Goal: Register for event/course

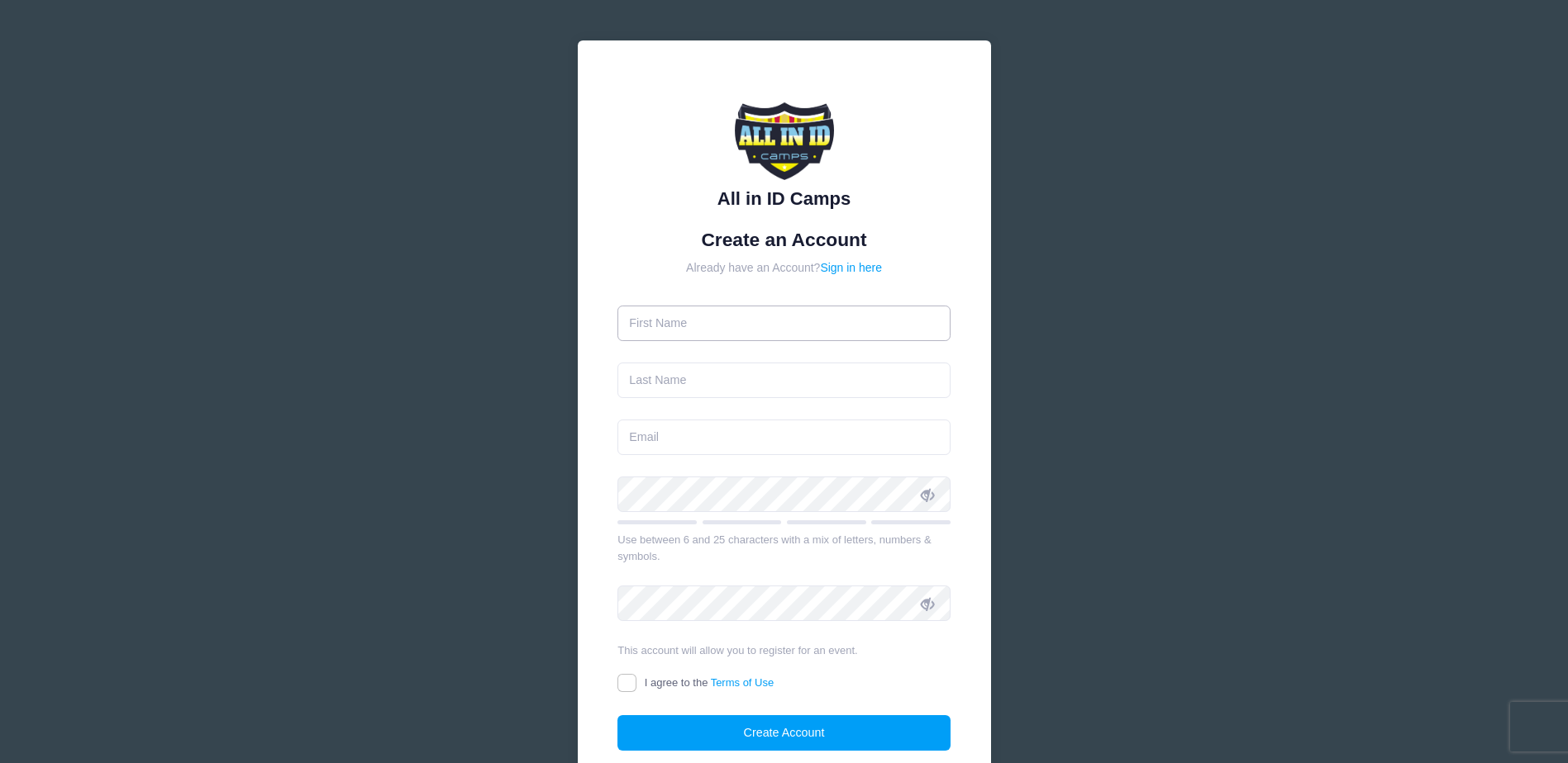
click at [765, 324] on input "text" at bounding box center [784, 323] width 333 height 36
type input "[PERSON_NAME] and"
type input "[PERSON_NAME]"
type input "[EMAIL_ADDRESS][DOMAIN_NAME]"
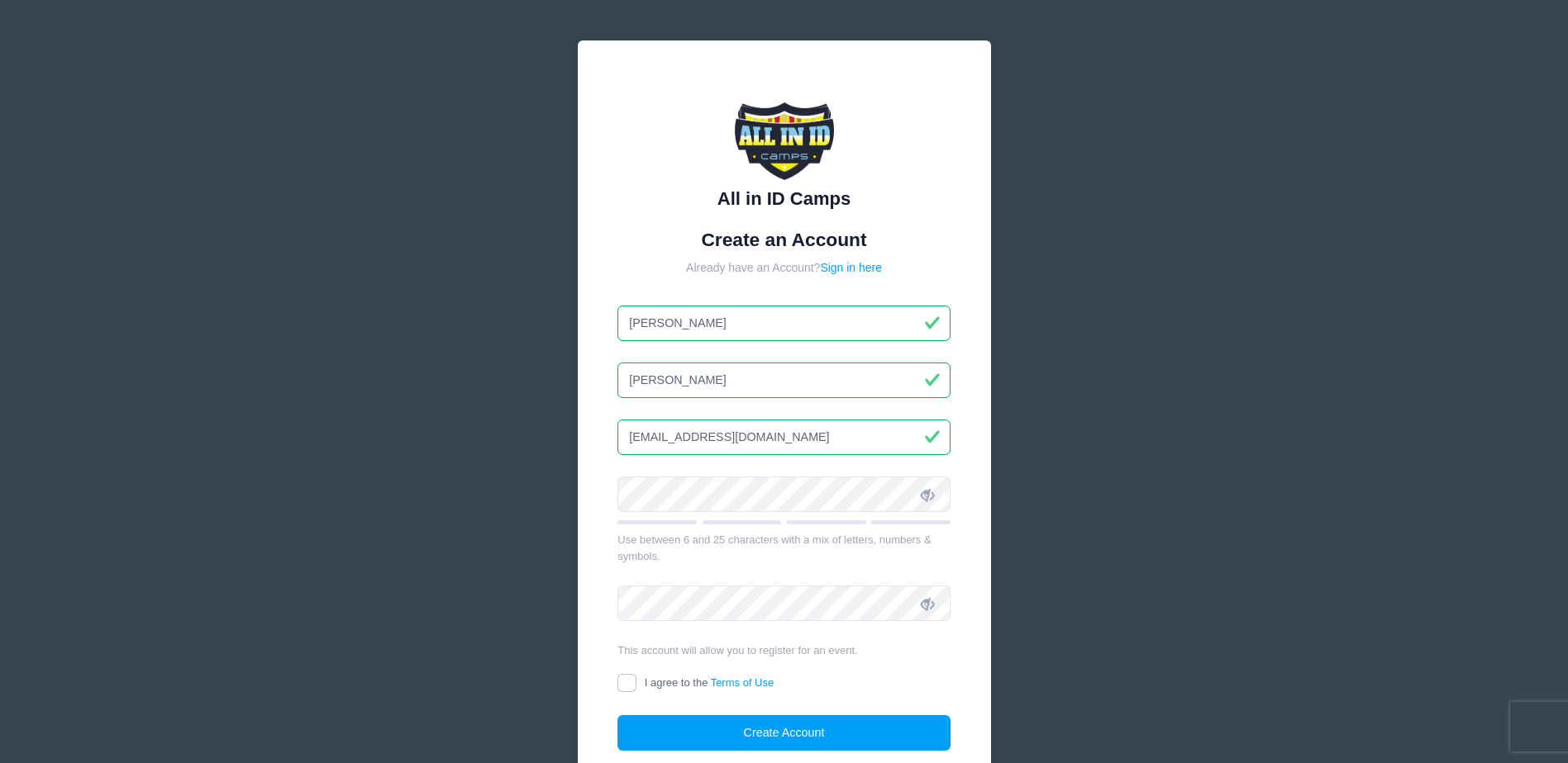
type input "[PERSON_NAME]"
click at [1351, 383] on div "All in ID Camps Create an Account Already have an Account? Sign in here [PERSON…" at bounding box center [784, 449] width 1568 height 899
click at [925, 492] on icon at bounding box center [927, 495] width 14 height 14
click at [628, 686] on input "I agree to the Terms of Use" at bounding box center [627, 683] width 19 height 19
checkbox input "true"
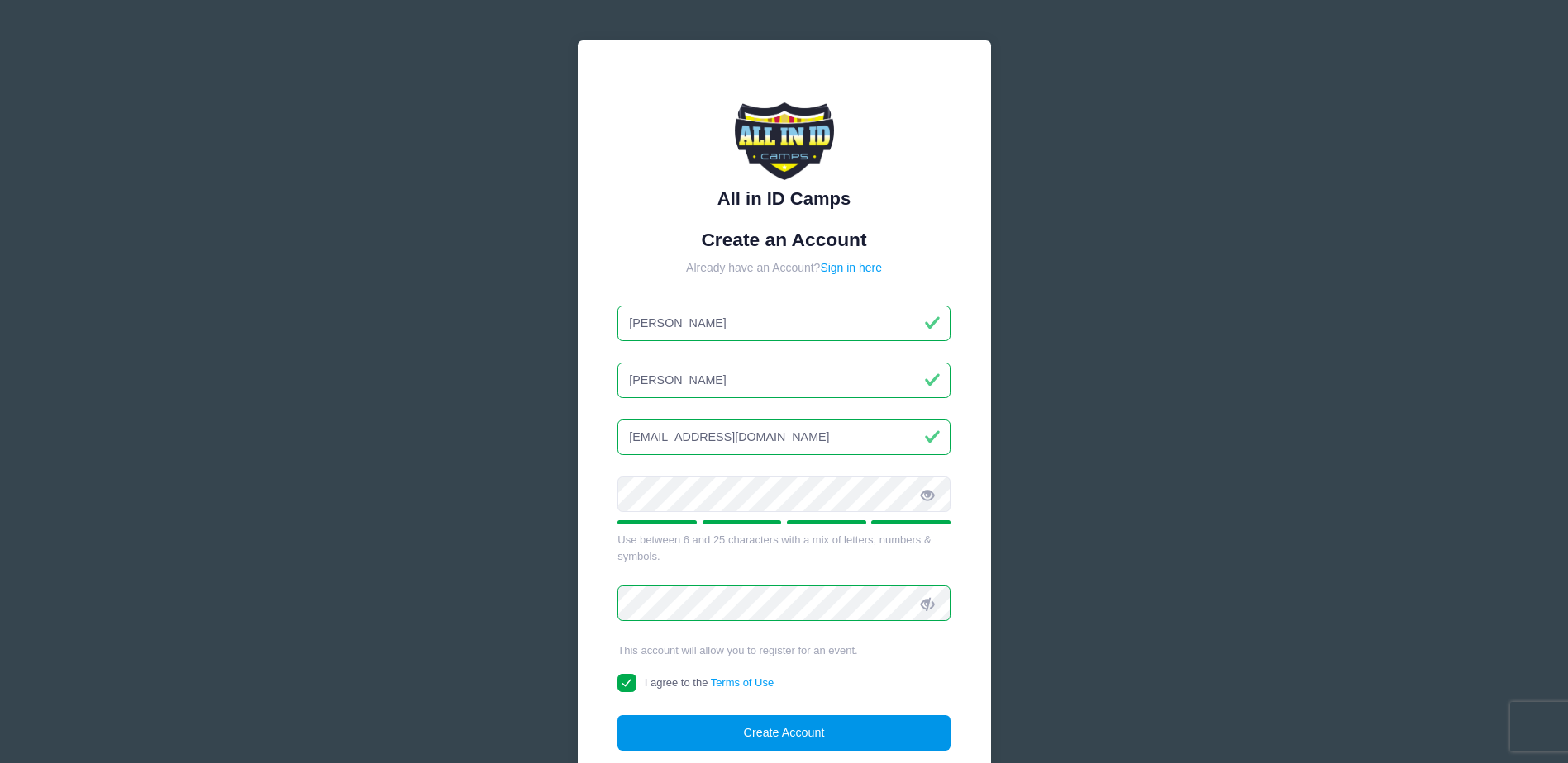
click at [831, 731] on button "Create Account" at bounding box center [784, 733] width 333 height 36
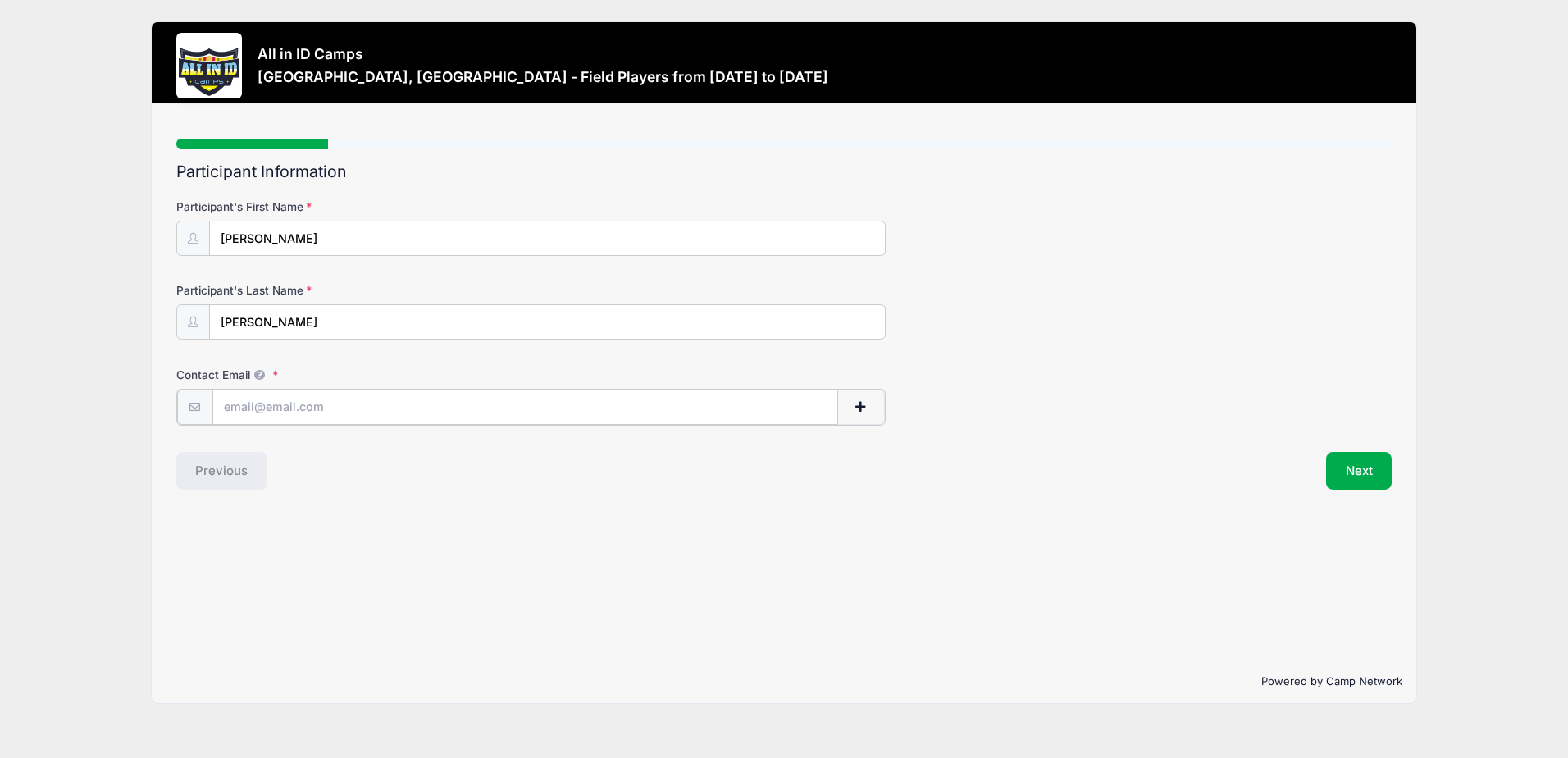
click at [335, 390] on input "Contact Email" at bounding box center [525, 408] width 626 height 35
type input "[EMAIL_ADDRESS][DOMAIN_NAME]"
click at [1363, 476] on button "Next" at bounding box center [1359, 469] width 66 height 38
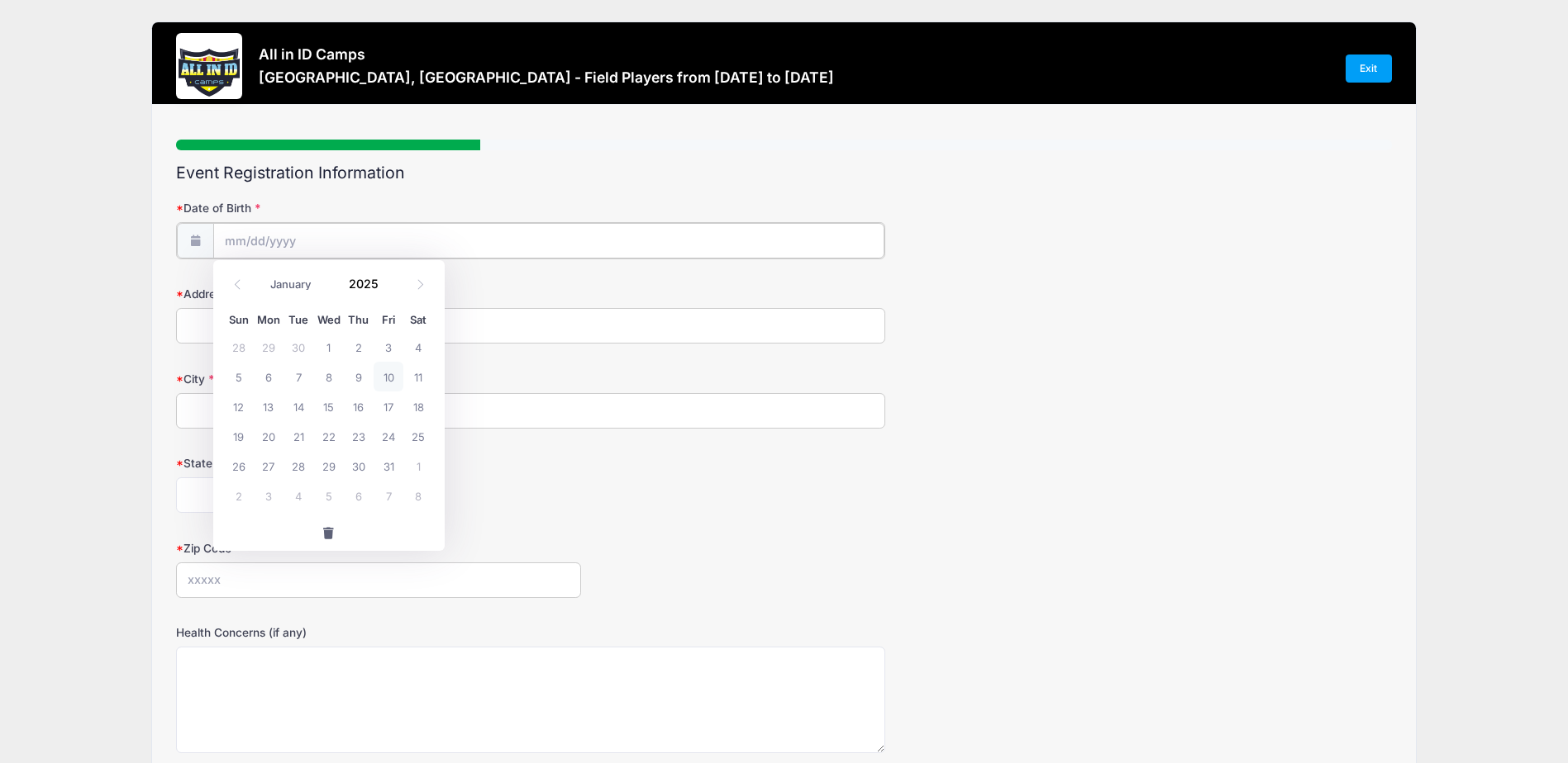
click at [365, 235] on input "Date of Birth" at bounding box center [548, 241] width 671 height 36
click at [303, 283] on select "January February March April May June July August September October November De…" at bounding box center [300, 284] width 74 height 21
click at [263, 274] on select "January February March April May June July August September October November De…" at bounding box center [300, 284] width 74 height 21
click at [401, 285] on div "January February March April May June July August September October November De…" at bounding box center [328, 279] width 158 height 28
click at [415, 285] on icon at bounding box center [420, 284] width 11 height 11
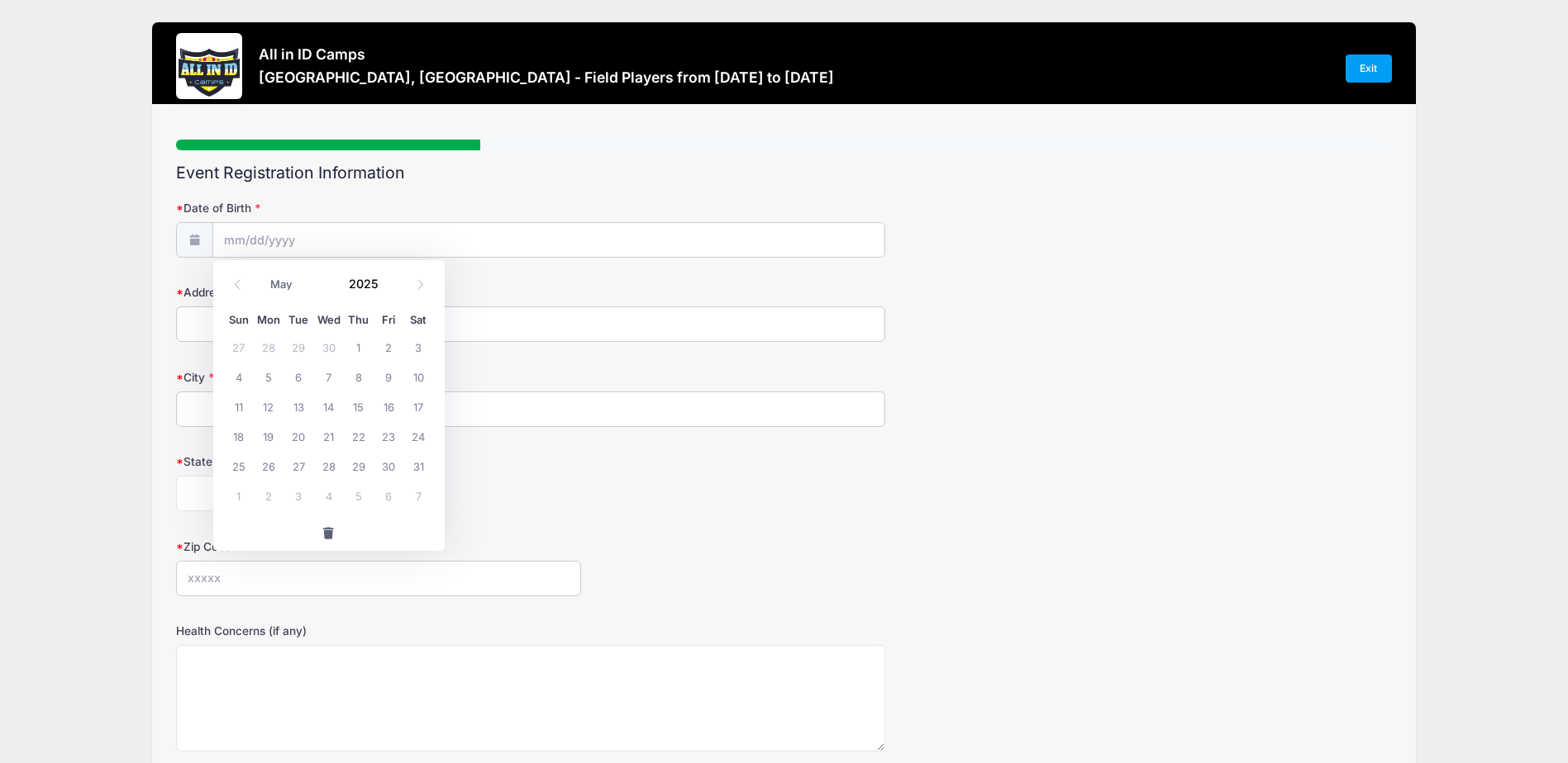
select select "5"
click at [358, 283] on input "2025" at bounding box center [367, 283] width 53 height 25
click at [385, 278] on span at bounding box center [389, 277] width 12 height 13
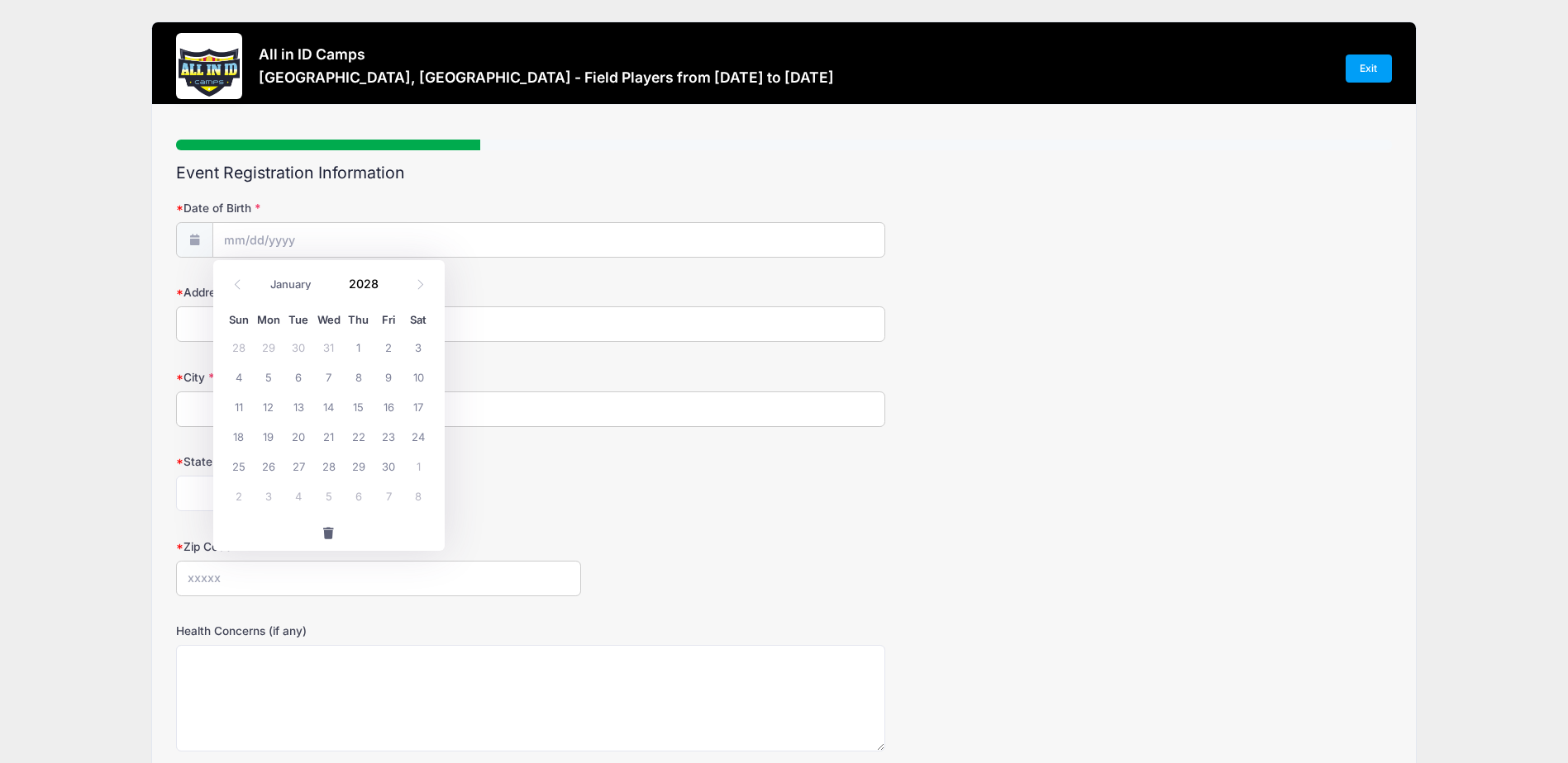
click at [385, 278] on span at bounding box center [389, 277] width 12 height 13
click at [391, 293] on span at bounding box center [389, 290] width 12 height 13
click at [389, 291] on span at bounding box center [389, 290] width 12 height 13
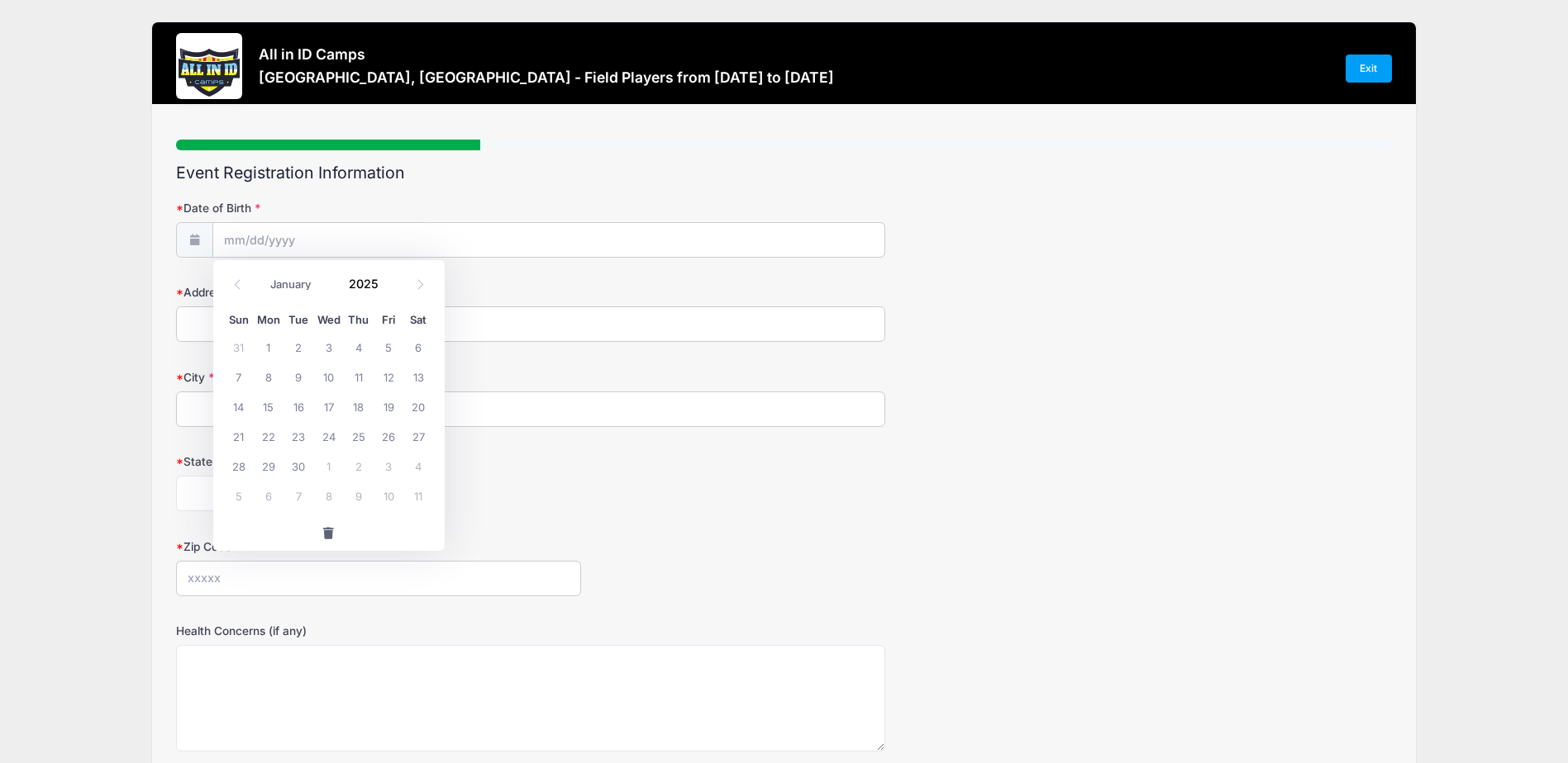
click at [389, 291] on span at bounding box center [389, 290] width 12 height 13
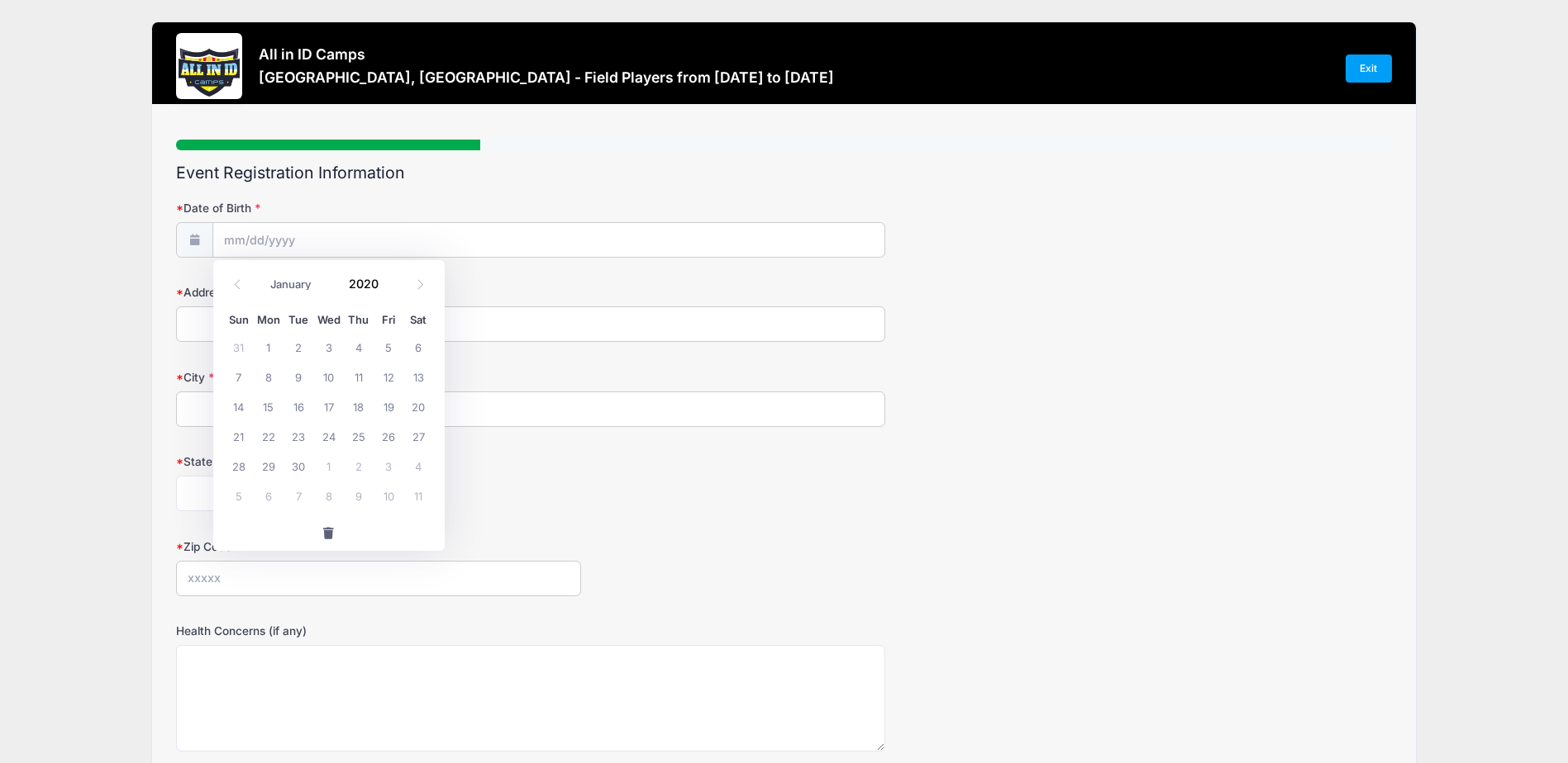
click at [389, 291] on span at bounding box center [389, 290] width 12 height 13
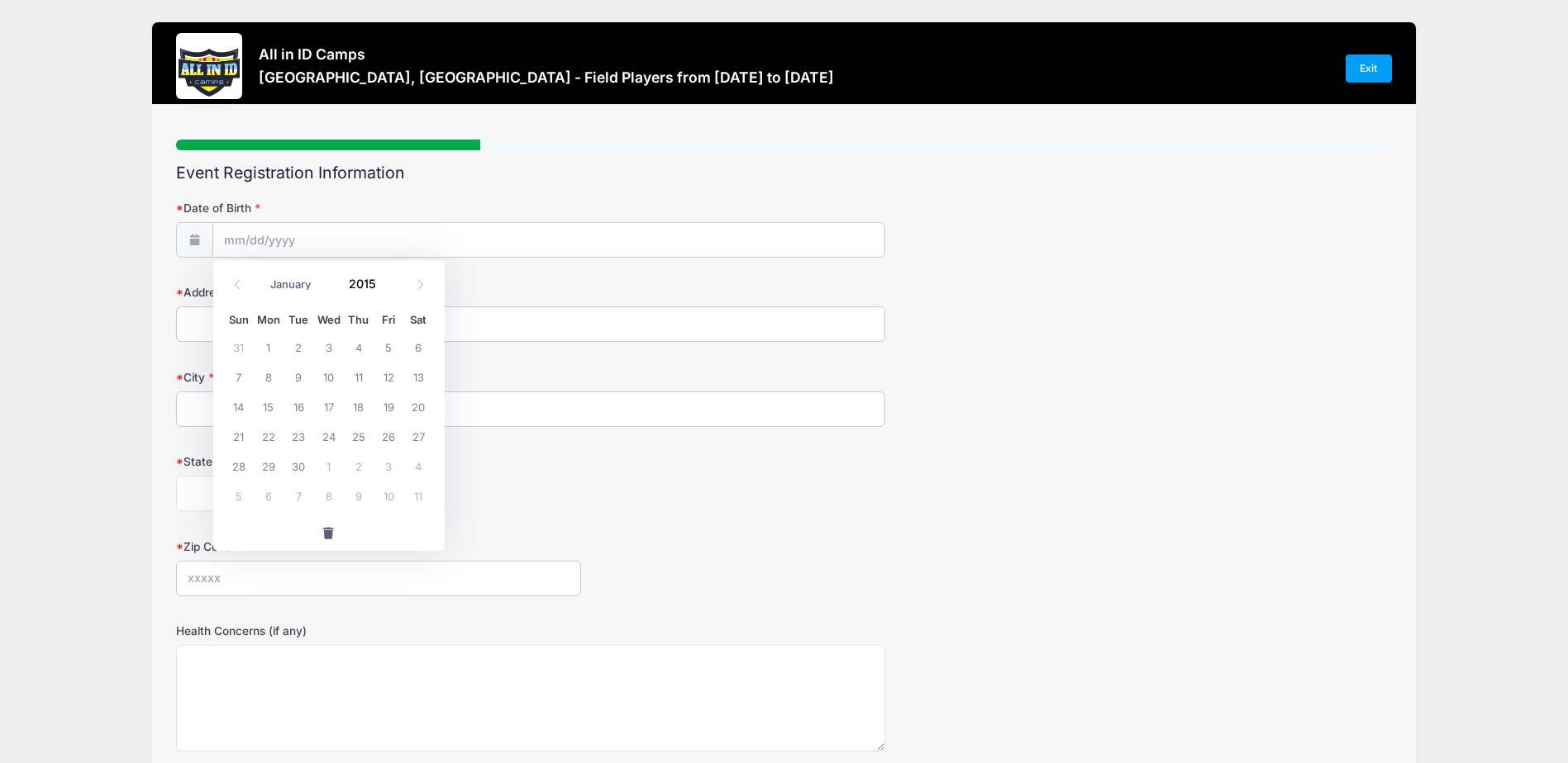
click at [389, 291] on span at bounding box center [389, 290] width 12 height 13
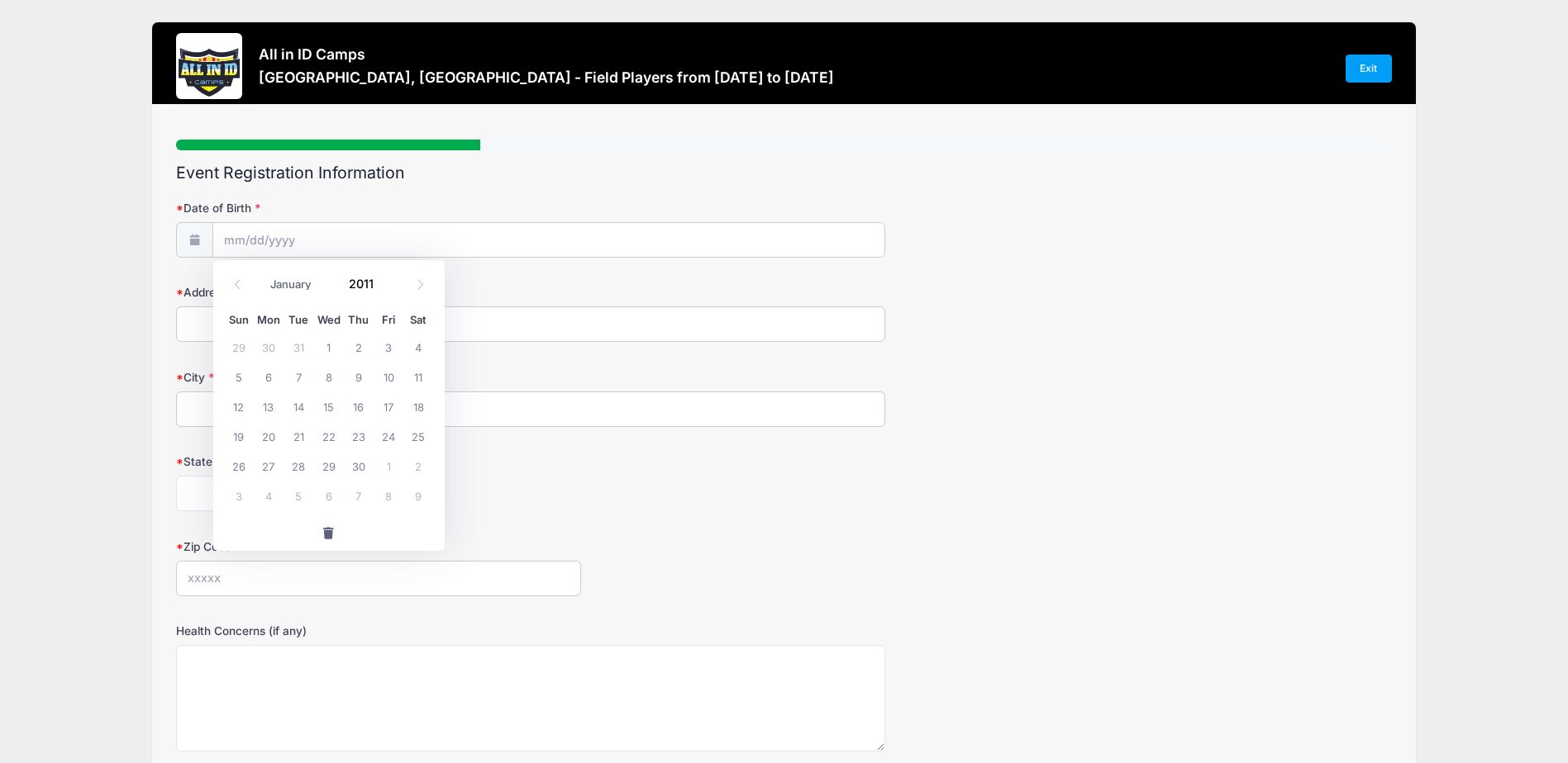
type input "2010"
click at [264, 284] on select "January February March April May June July August September October November De…" at bounding box center [300, 284] width 74 height 21
select select "4"
click at [263, 274] on select "January February March April May June July August September October November De…" at bounding box center [300, 284] width 74 height 21
click at [296, 466] on span "25" at bounding box center [298, 465] width 30 height 30
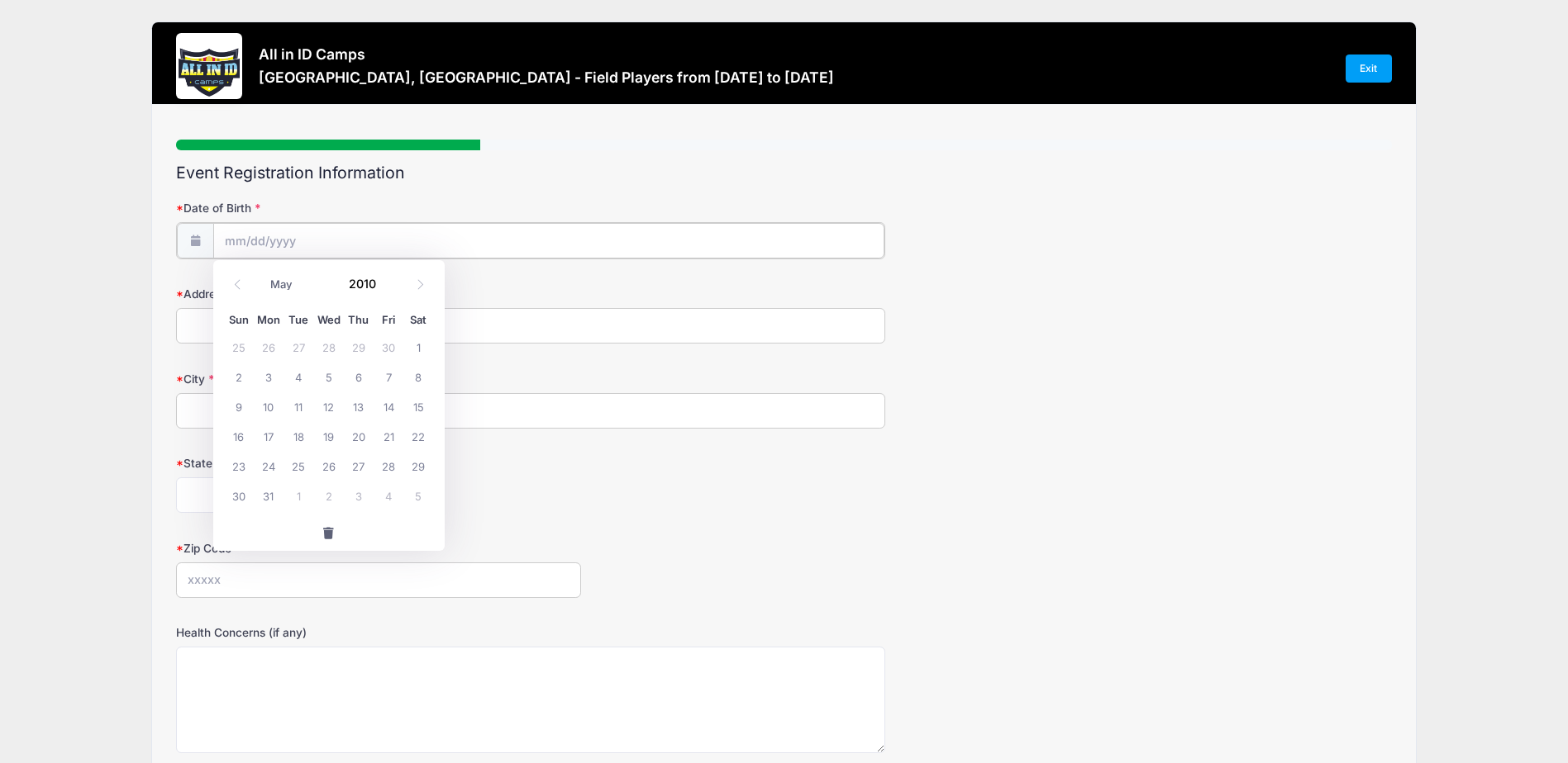
type input "05/25/2010"
click at [300, 328] on input "Address" at bounding box center [531, 324] width 709 height 36
type input "844 Walbridge Drive"
type input "East Lansing"
type input "48823"
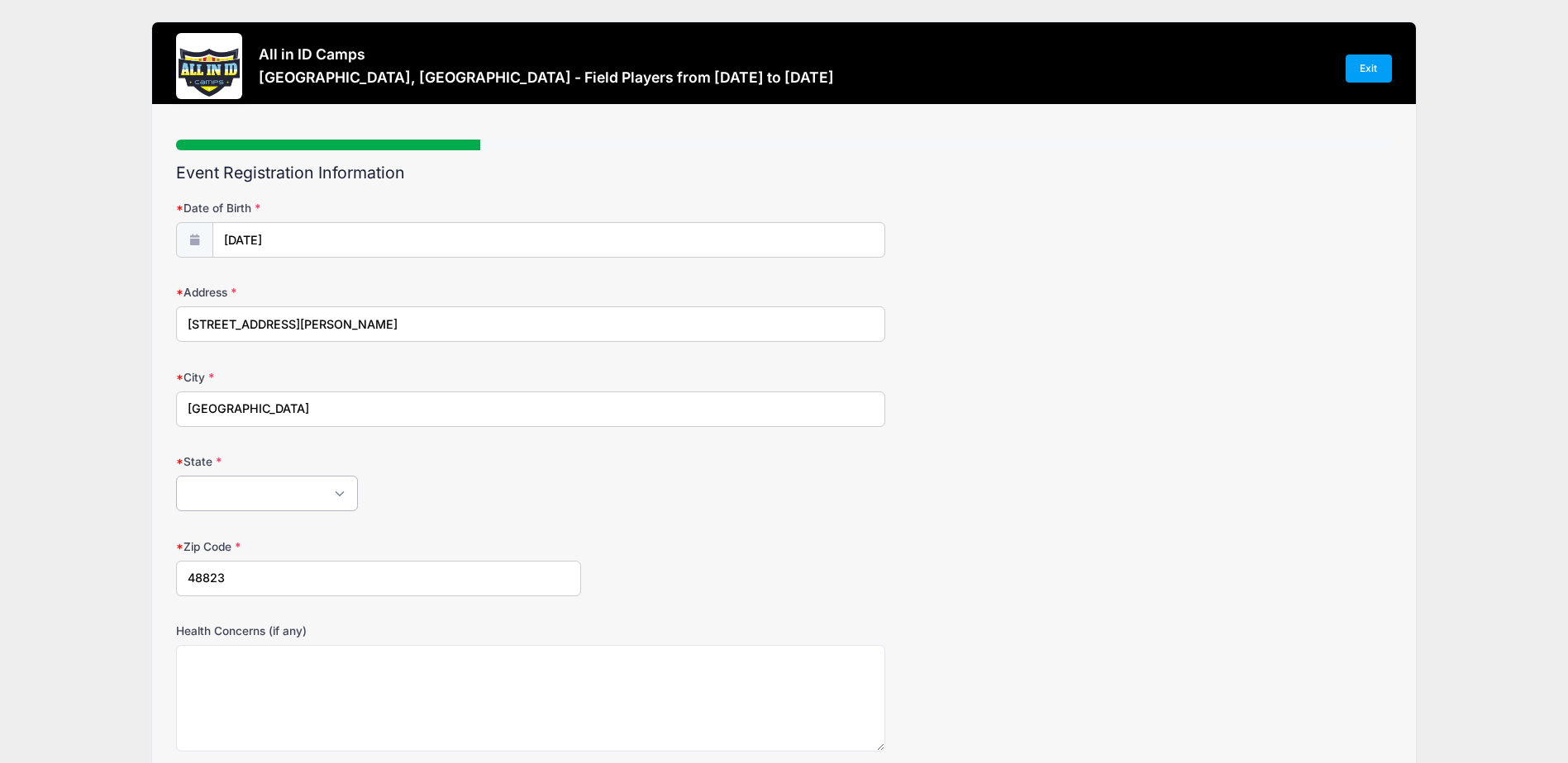
click at [293, 495] on select "Alabama Alaska American Samoa Arizona Arkansas Armed Forces Africa Armed Forces…" at bounding box center [267, 494] width 182 height 36
select select "MI"
click at [176, 476] on select "Alabama Alaska American Samoa Arizona Arkansas Armed Forces Africa Armed Forces…" at bounding box center [267, 494] width 182 height 36
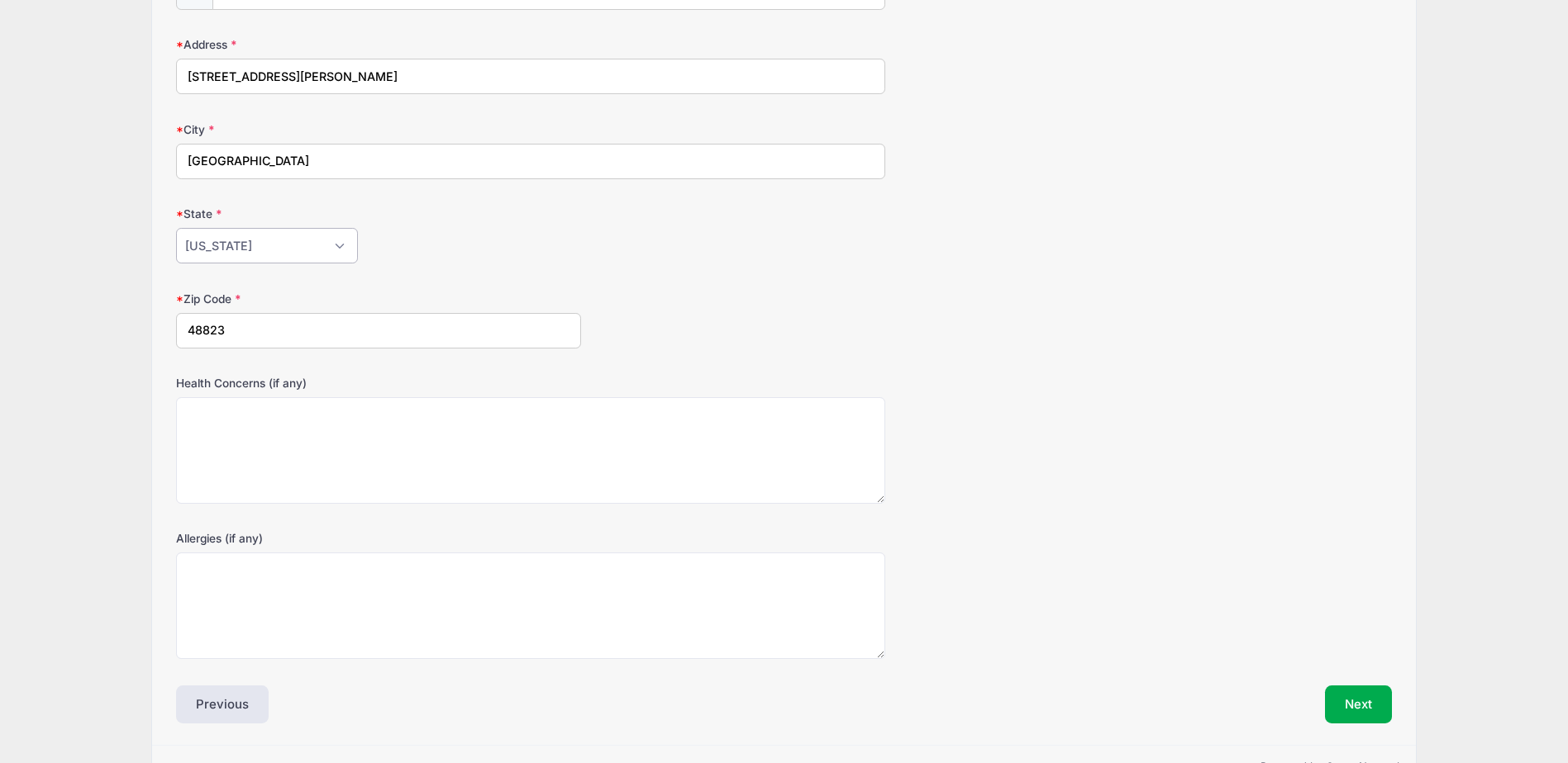
scroll to position [296, 0]
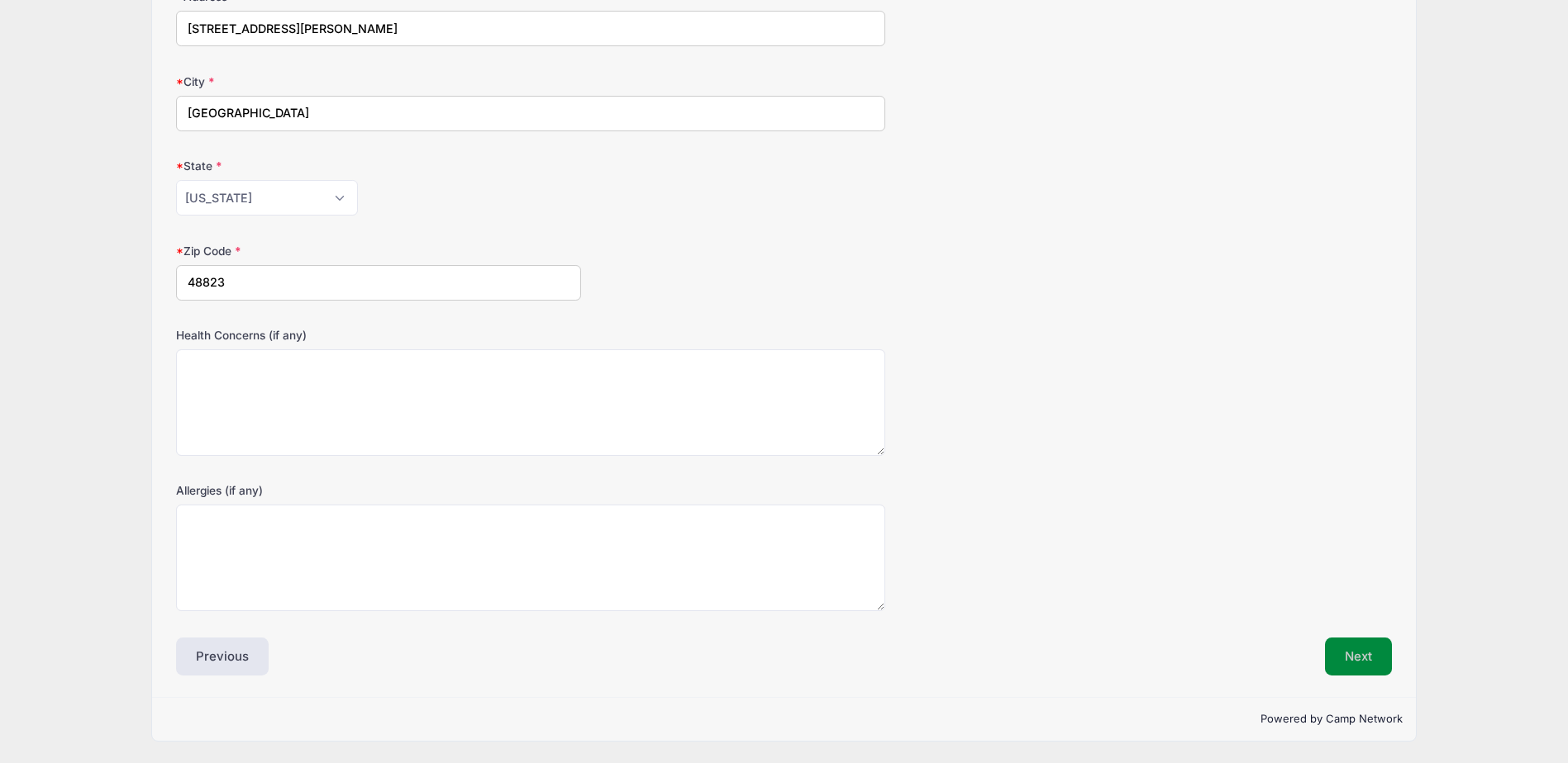
click at [1332, 646] on button "Next" at bounding box center [1358, 656] width 67 height 38
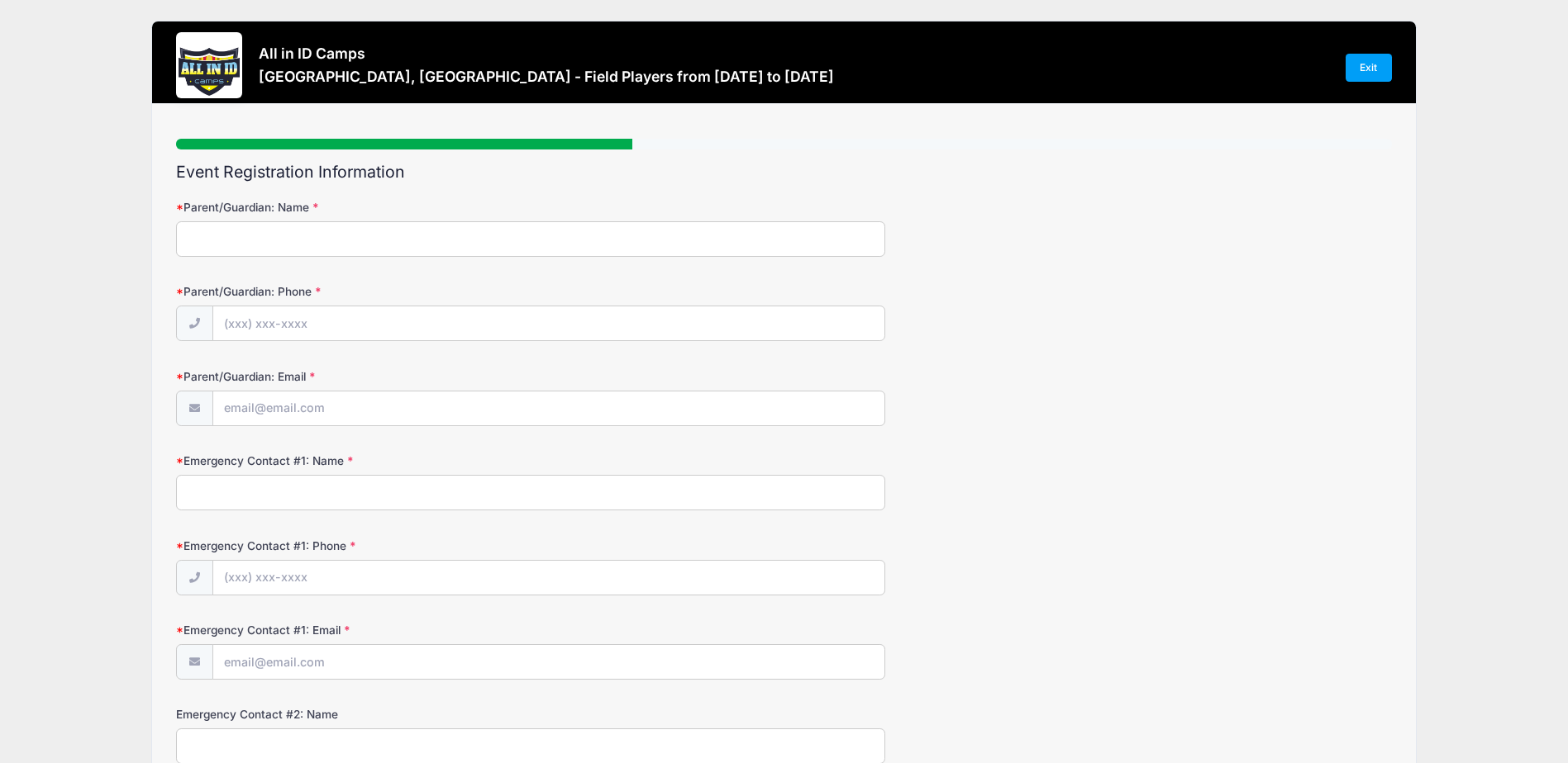
scroll to position [0, 0]
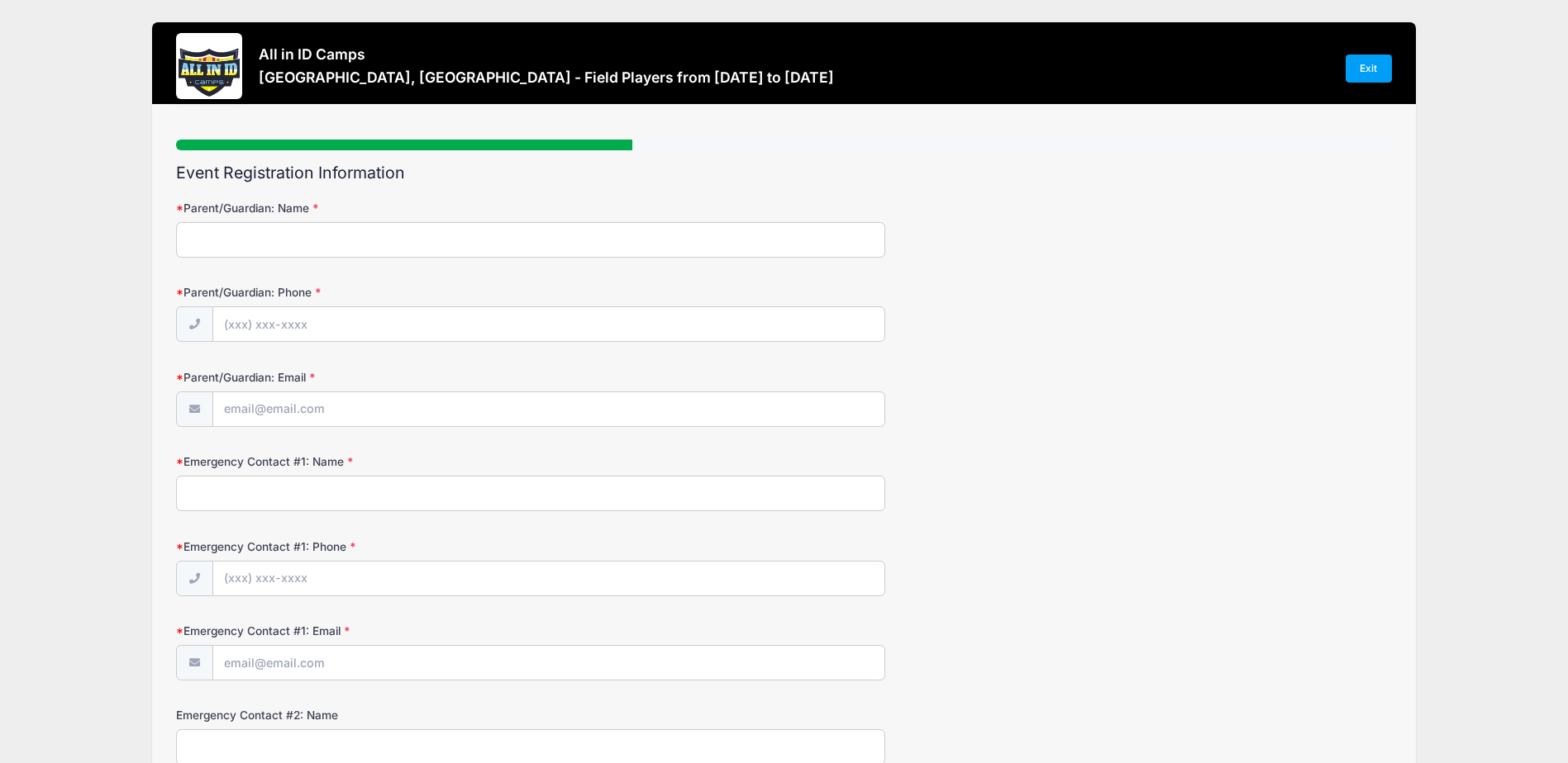
click at [308, 237] on input "Parent/Guardian: Name" at bounding box center [531, 240] width 709 height 36
click at [311, 233] on input "Parent/Guardian: Name" at bounding box center [531, 240] width 709 height 36
type input "Stephan Currie"
type input "(616) 389-5823"
type input "[EMAIL_ADDRESS][DOMAIN_NAME]"
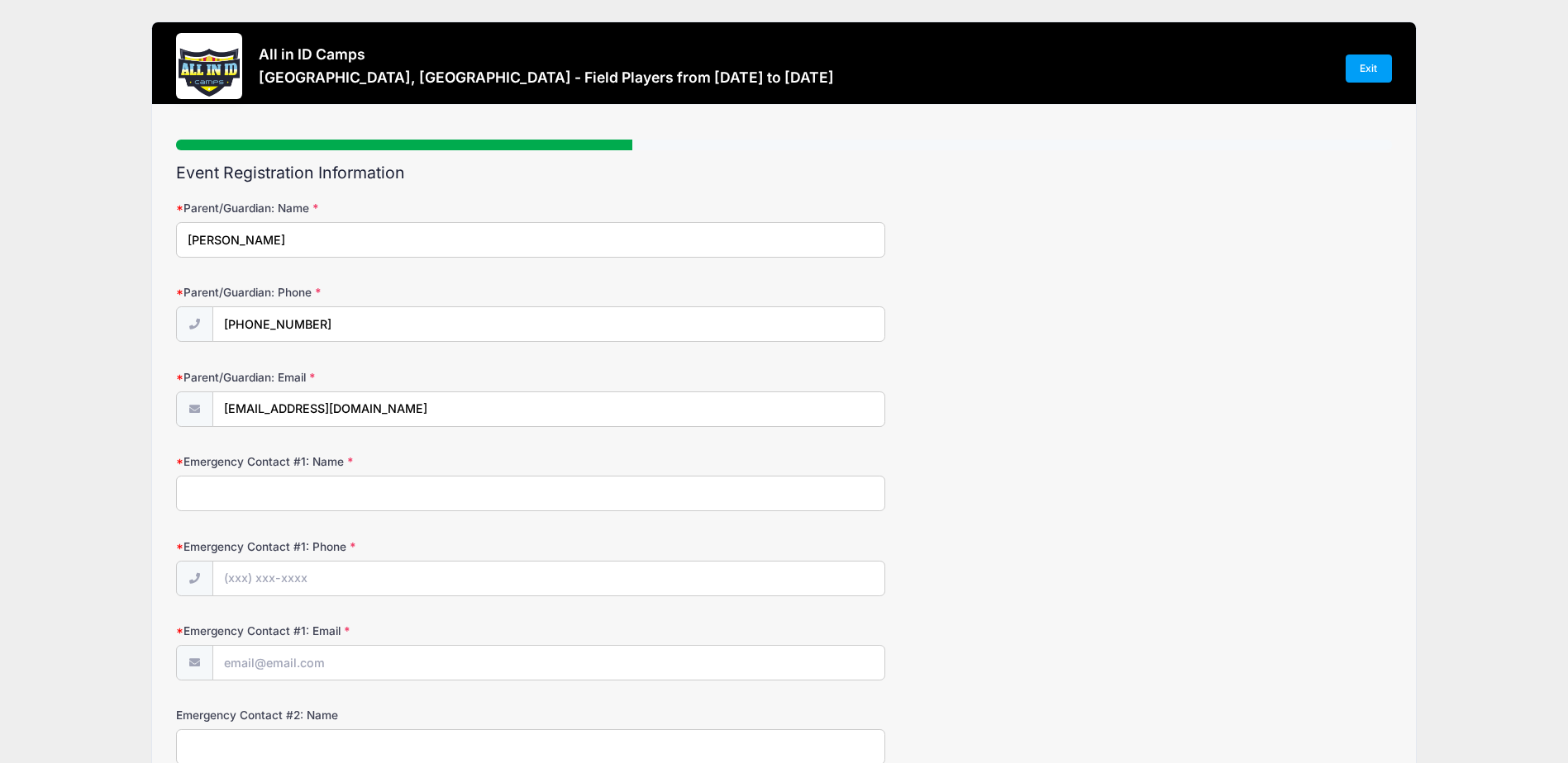
click at [328, 500] on input "Emergency Contact #1: Name" at bounding box center [531, 494] width 709 height 36
type input "Karen Currie"
type input "(616) 706-2282"
click at [331, 672] on input "Emergency Contact #1: Email" at bounding box center [548, 664] width 671 height 36
type input "karenpirich@hotmail.com"
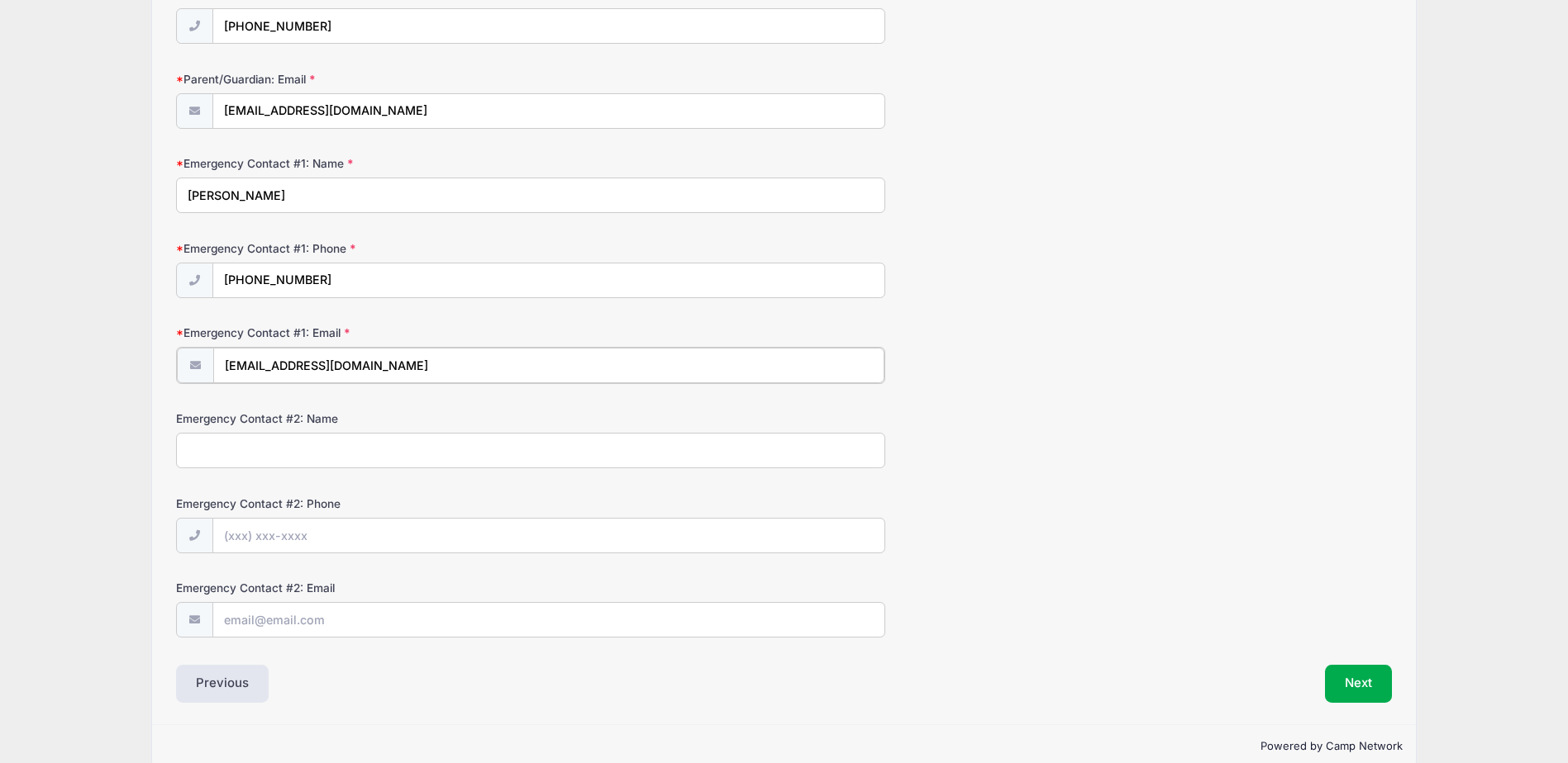
scroll to position [326, 0]
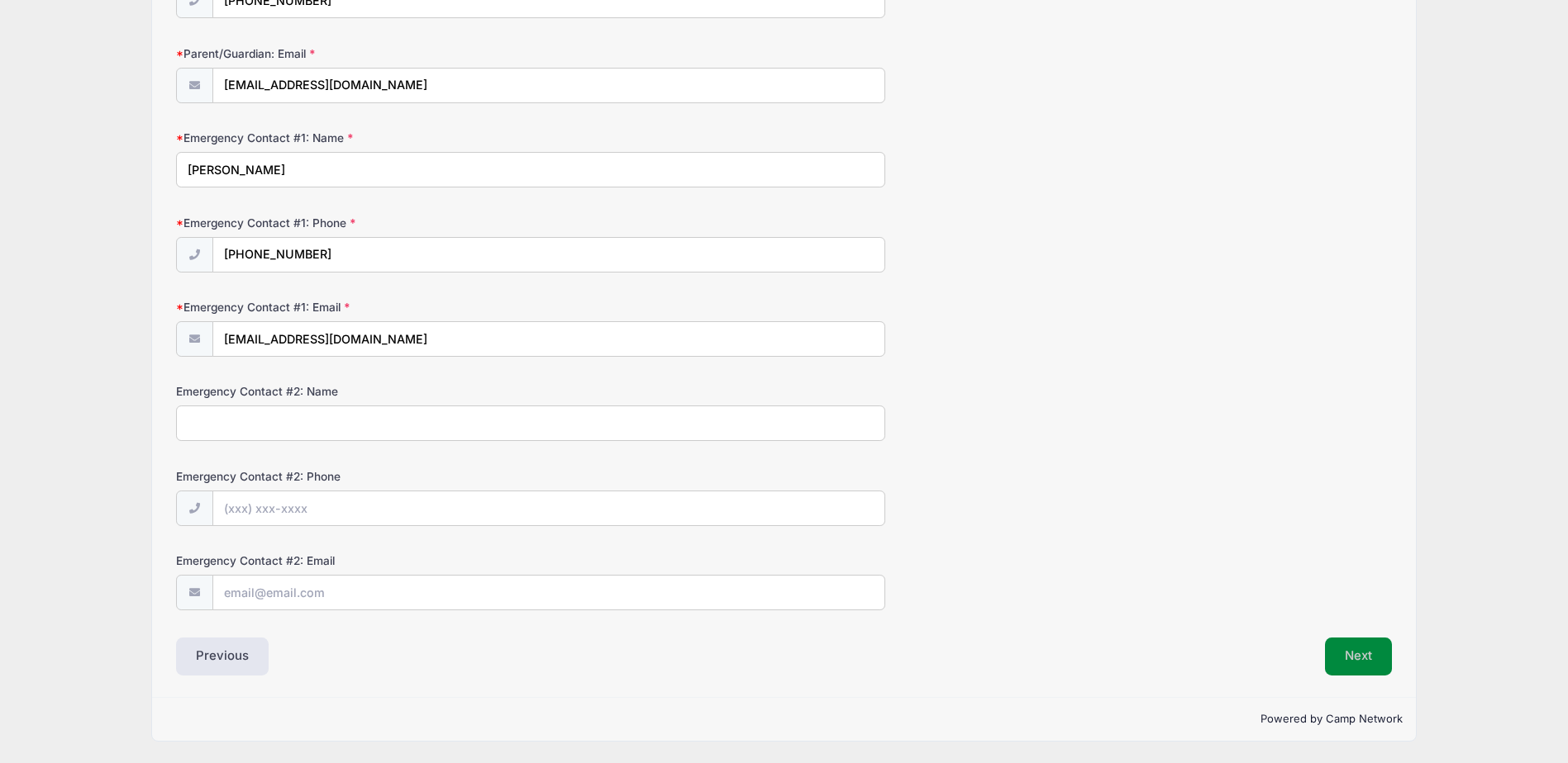
click at [1345, 647] on button "Next" at bounding box center [1358, 656] width 67 height 38
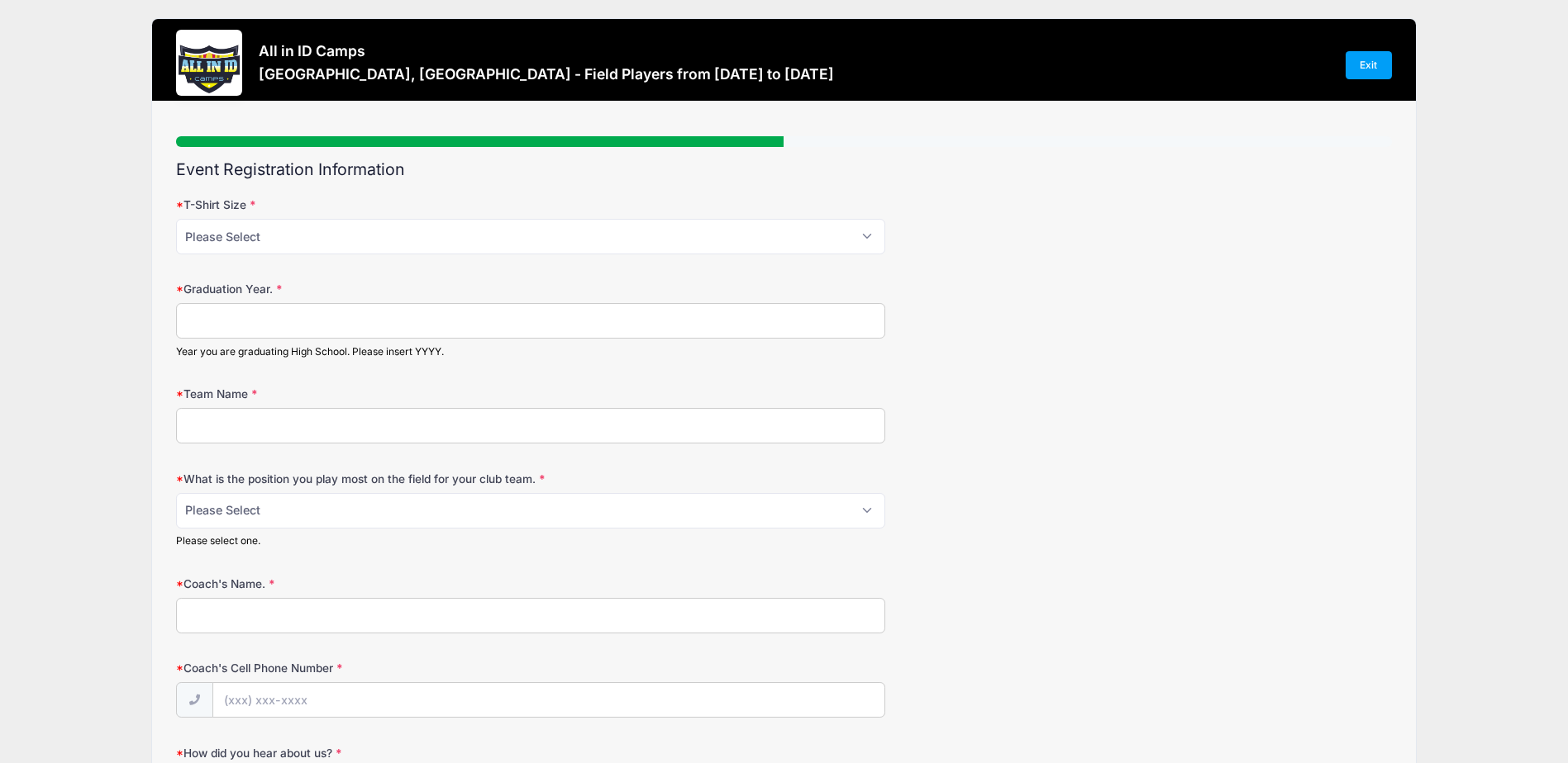
scroll to position [0, 0]
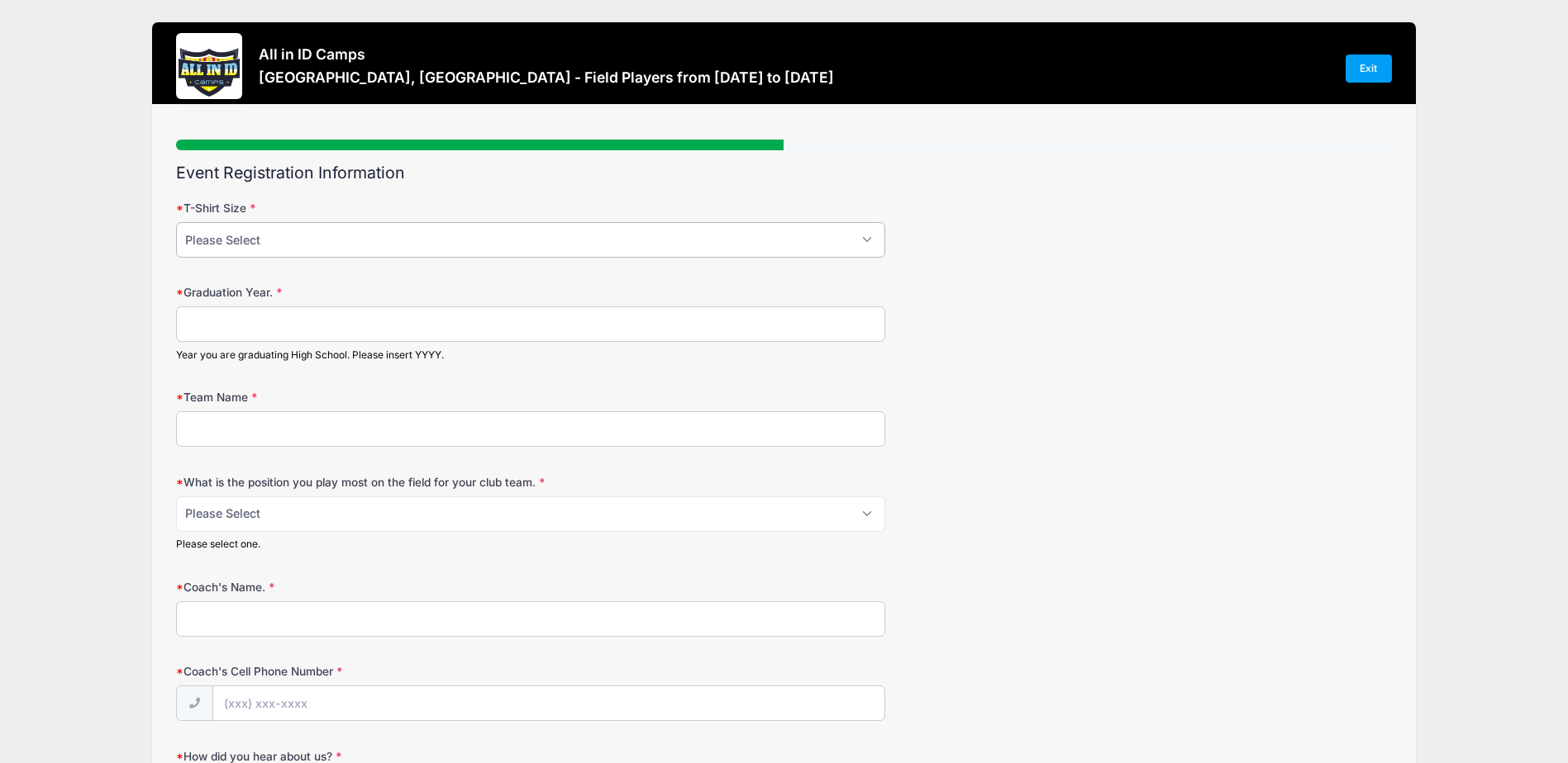
click at [861, 239] on select "Please Select YM YL AS AM AL AXL" at bounding box center [531, 240] width 709 height 36
select select "AS"
click at [176, 222] on select "Please Select YM YL AS AM AL AXL" at bounding box center [531, 240] width 709 height 36
click at [686, 334] on input "Graduation Year." at bounding box center [531, 324] width 709 height 36
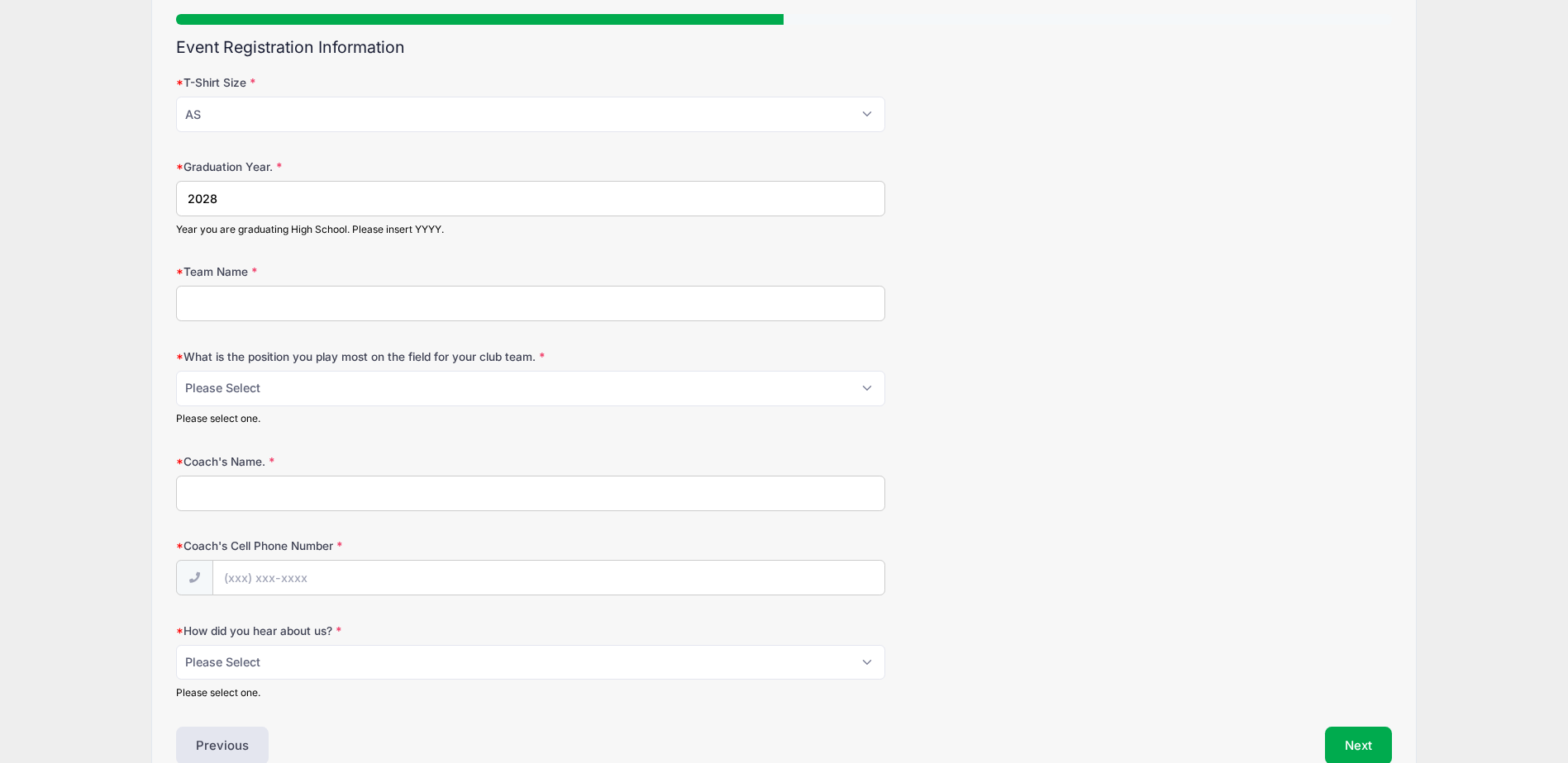
scroll to position [50, 0]
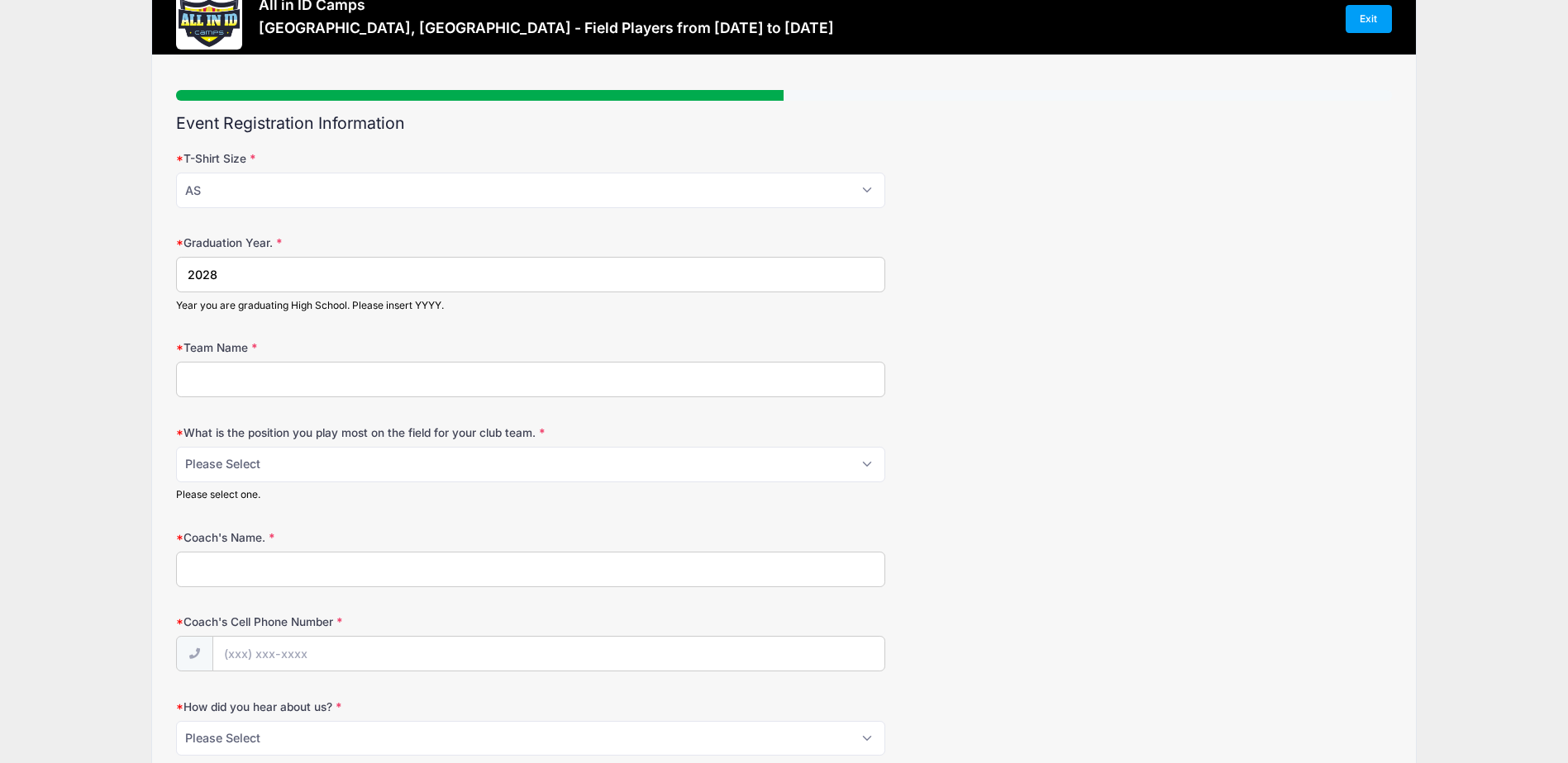
type input "2028"
click at [448, 382] on input "Team Name" at bounding box center [531, 380] width 709 height 36
type input "Michigan Hawks Magic 2010"
click at [448, 456] on select "Please Select 1-GK 2-RB 3-LB 4-CB 5-CB 6-DCM 7- Right Winger 8- CM 9-Striker 10…" at bounding box center [531, 464] width 709 height 36
select select "7- Right Winger"
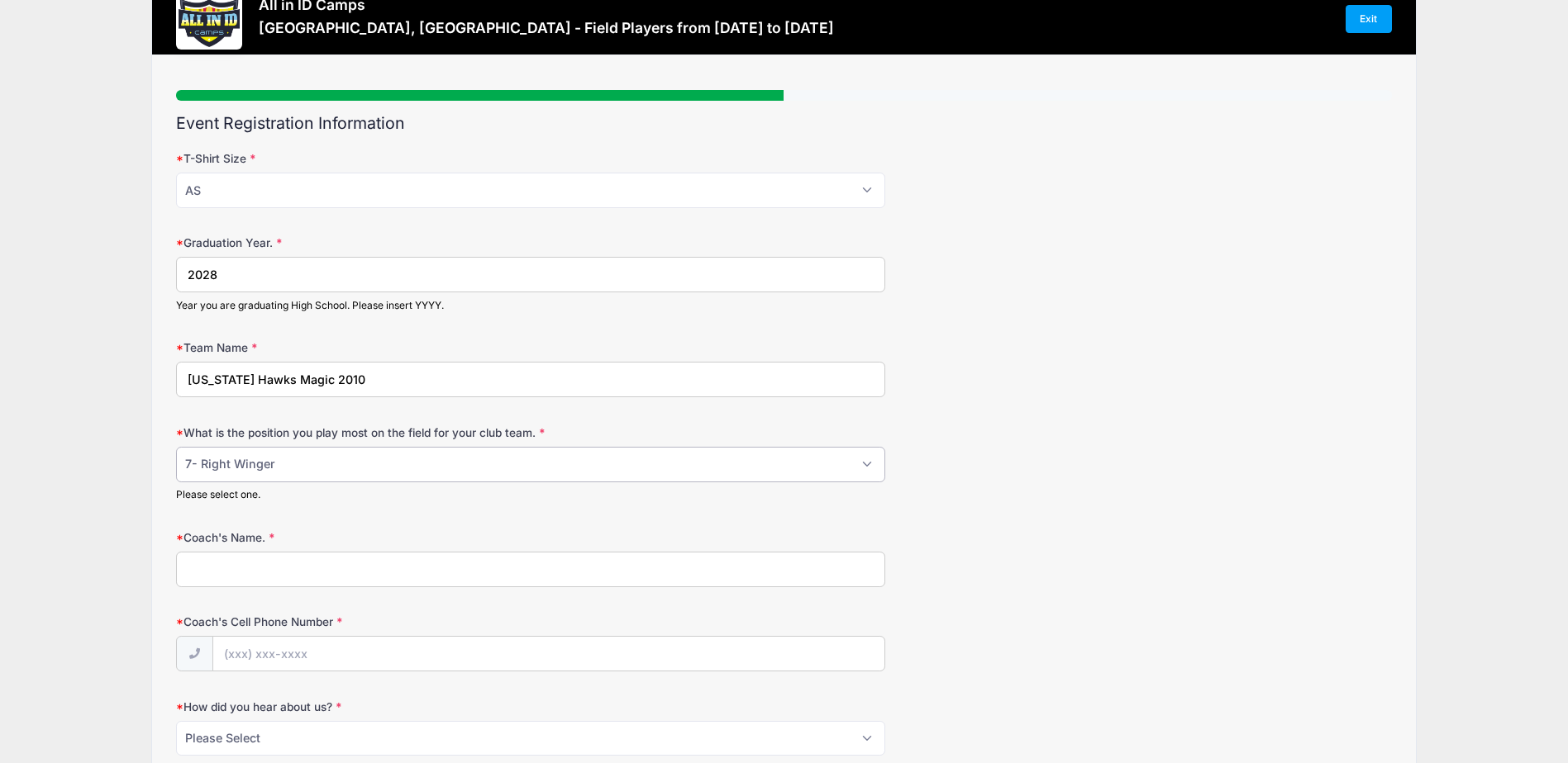
click at [176, 447] on select "Please Select 1-GK 2-RB 3-LB 4-CB 5-CB 6-DCM 7- Right Winger 8- CM 9-Striker 10…" at bounding box center [531, 464] width 709 height 36
click at [405, 566] on input "Coach's Name." at bounding box center [531, 569] width 709 height 36
type input "Samuel Boateng"
click at [459, 661] on input "Coach's Cell Phone Number" at bounding box center [548, 655] width 671 height 36
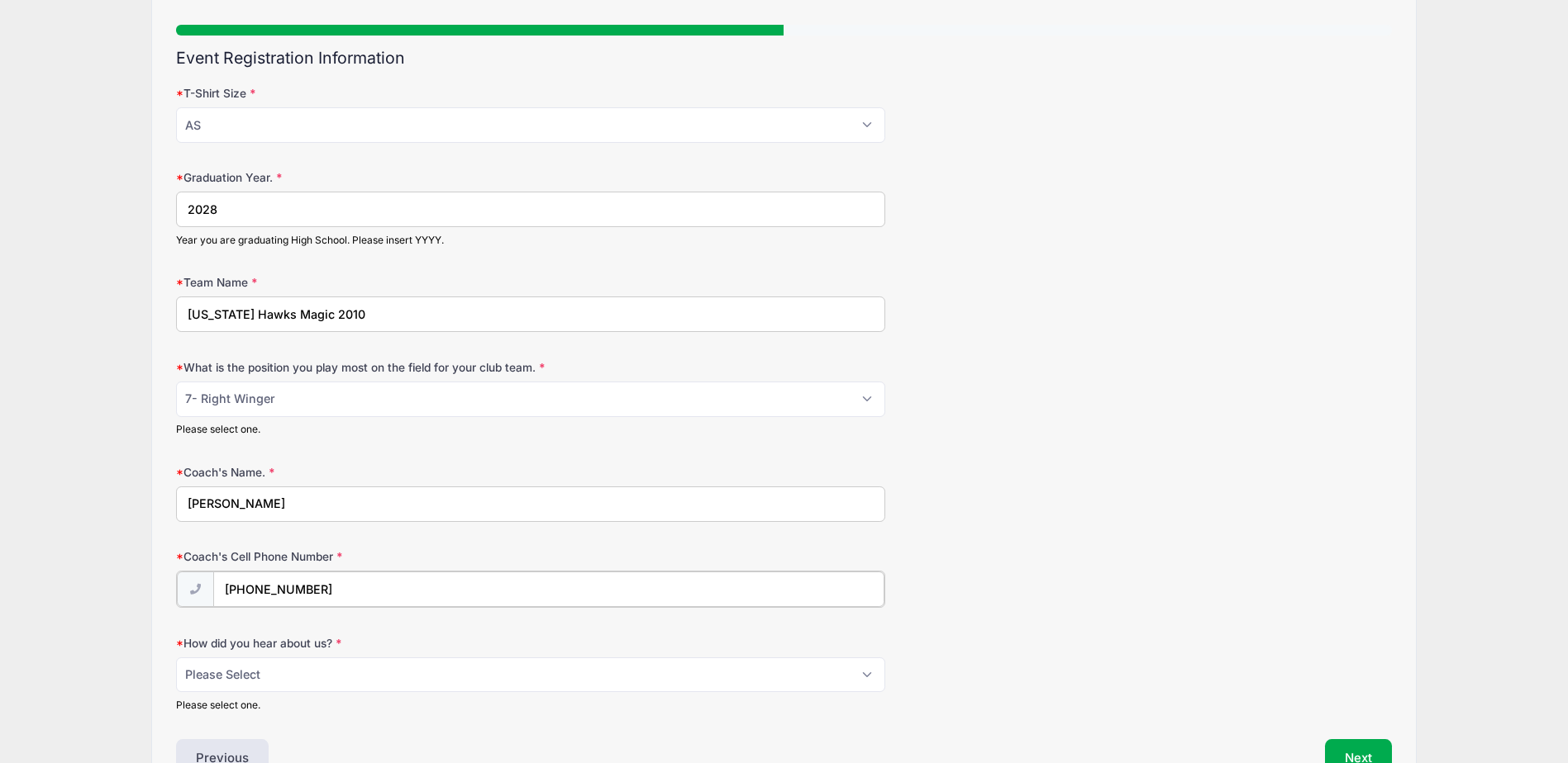
scroll to position [217, 0]
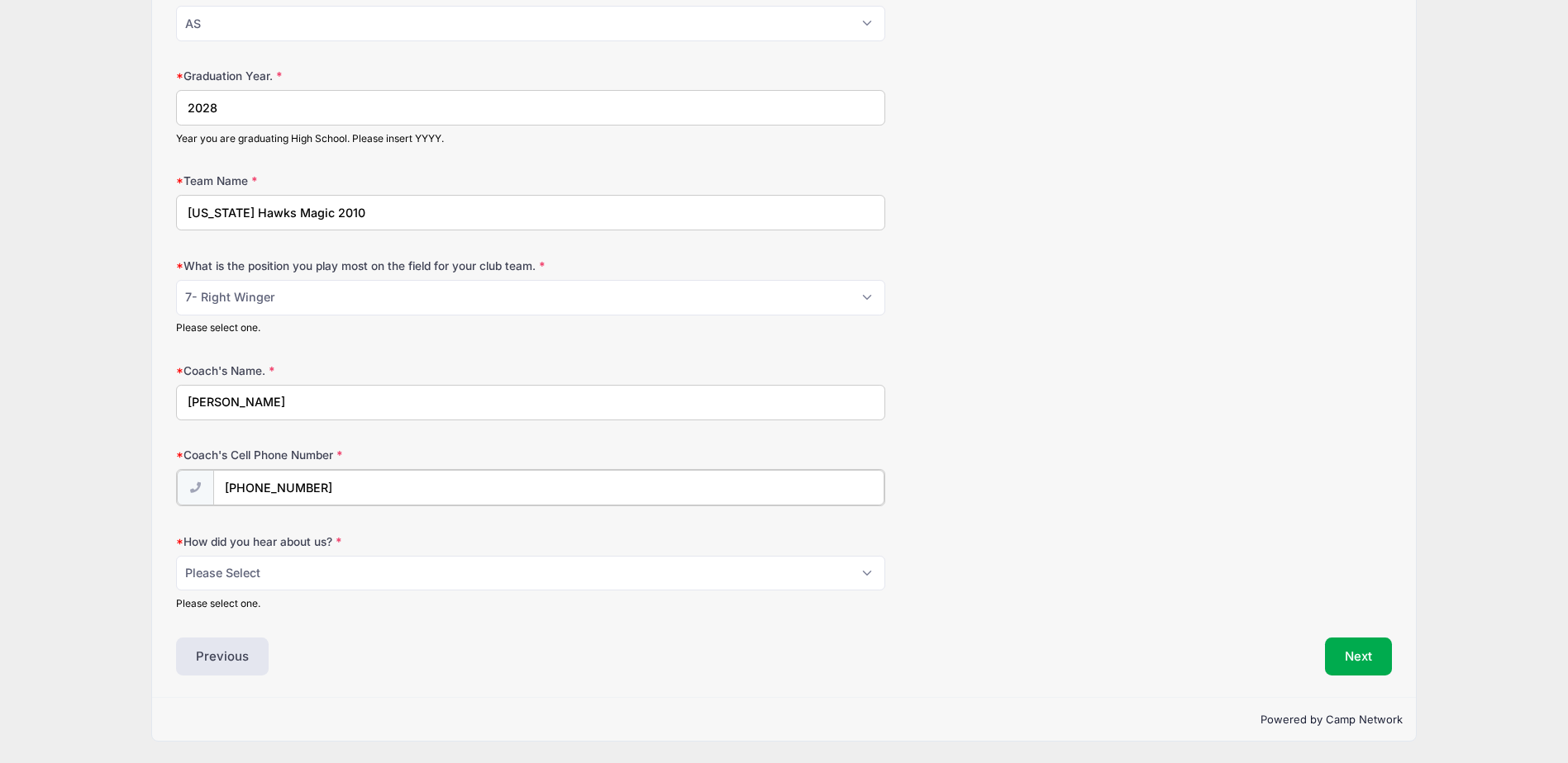
type input "(614) 657-7961"
click at [861, 578] on select "Please Select Email Website Friend Coach Facebook Instagram Google Card at Tour…" at bounding box center [531, 574] width 709 height 36
select select "Email"
click at [176, 556] on select "Please Select Email Website Friend Coach Facebook Instagram Google Card at Tour…" at bounding box center [531, 574] width 709 height 36
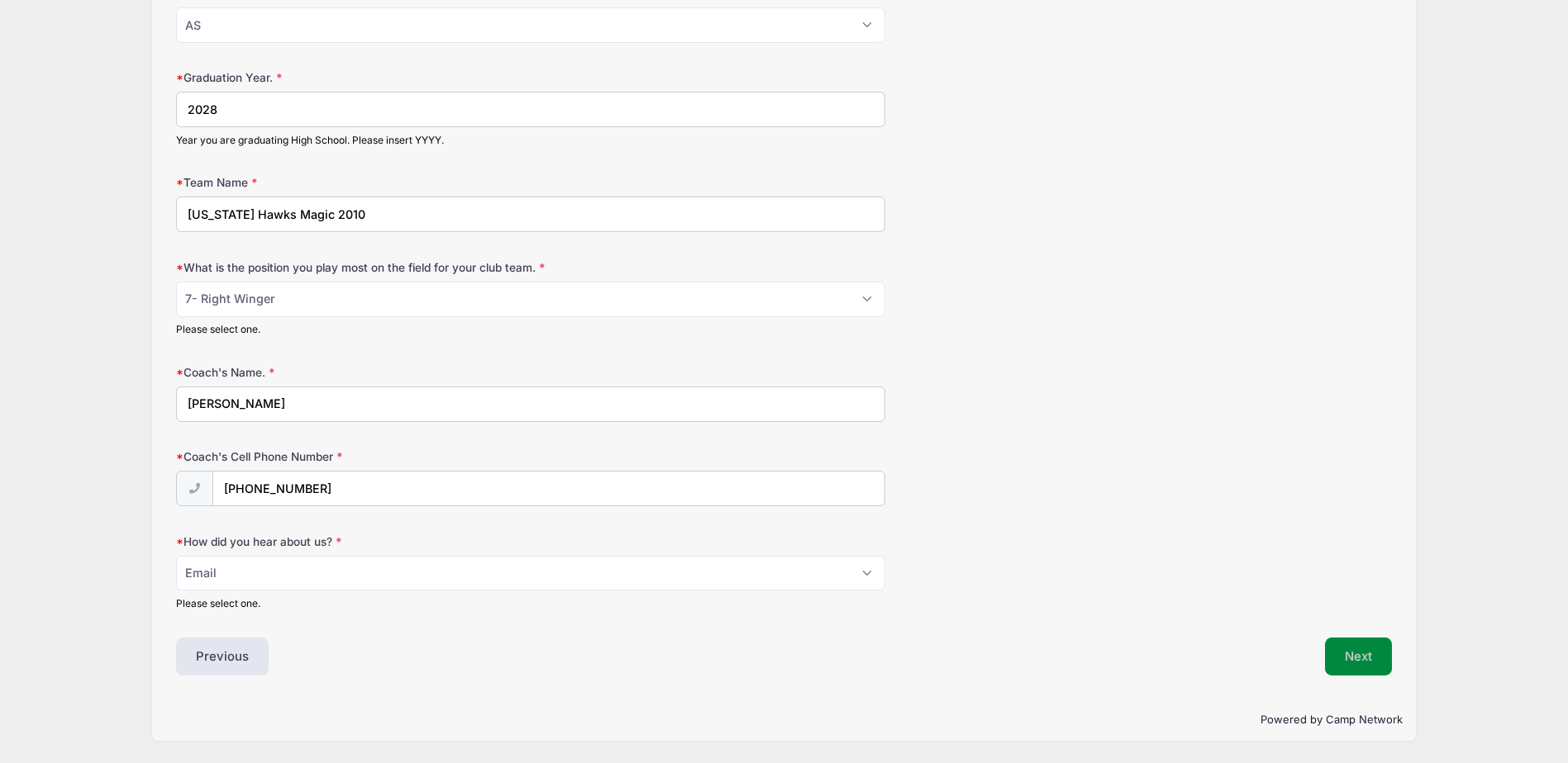
click at [1365, 663] on button "Next" at bounding box center [1358, 656] width 67 height 38
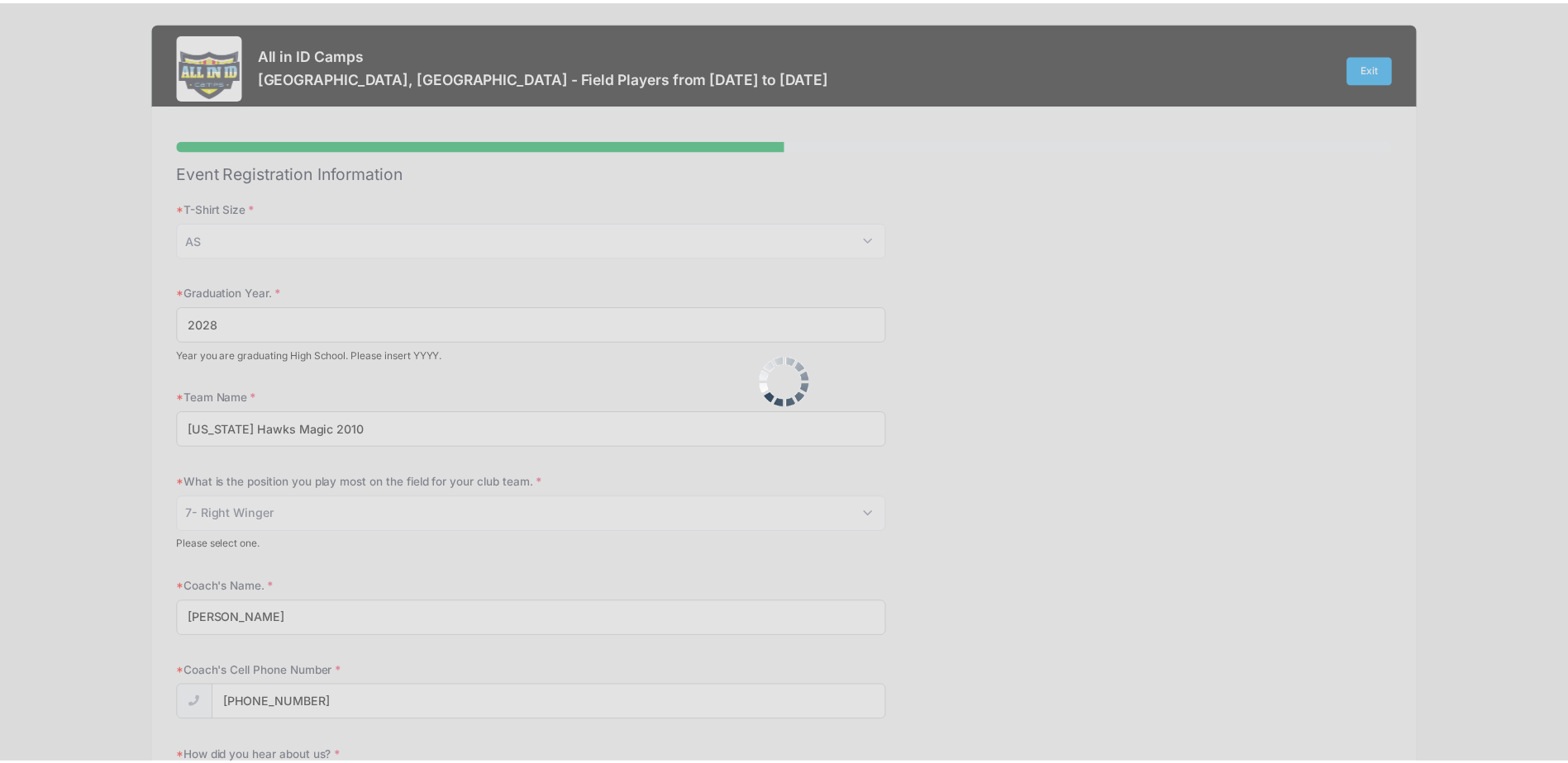
scroll to position [0, 0]
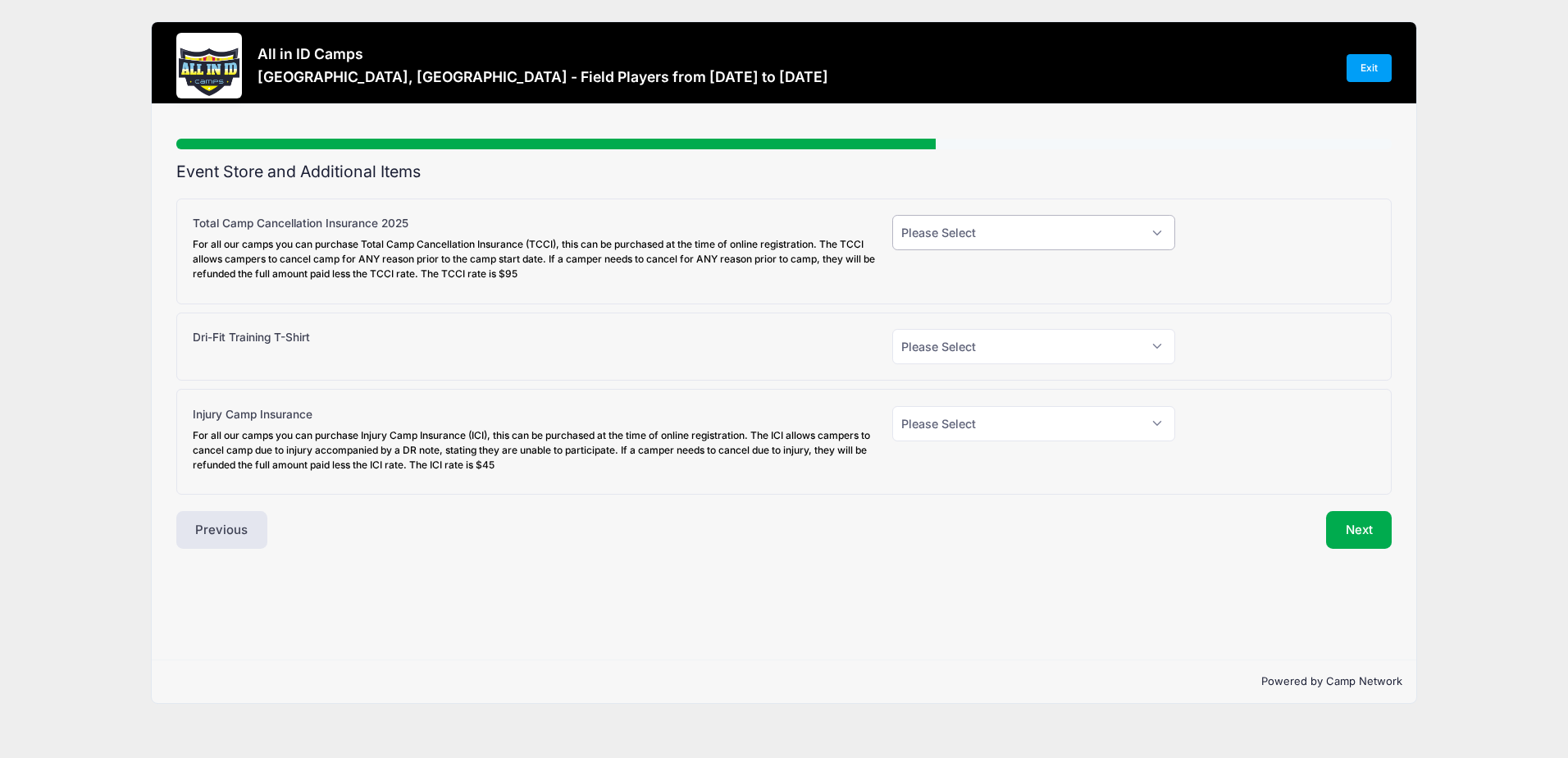
click at [1148, 234] on select "Please Select Yes (+$95.00) No" at bounding box center [1035, 233] width 284 height 35
select select "0"
click at [893, 215] on select "Please Select Yes (+$95.00) No" at bounding box center [1035, 233] width 284 height 35
click at [1085, 340] on select "Please Select Yes (+$30.00) No" at bounding box center [1035, 347] width 284 height 35
select select "0"
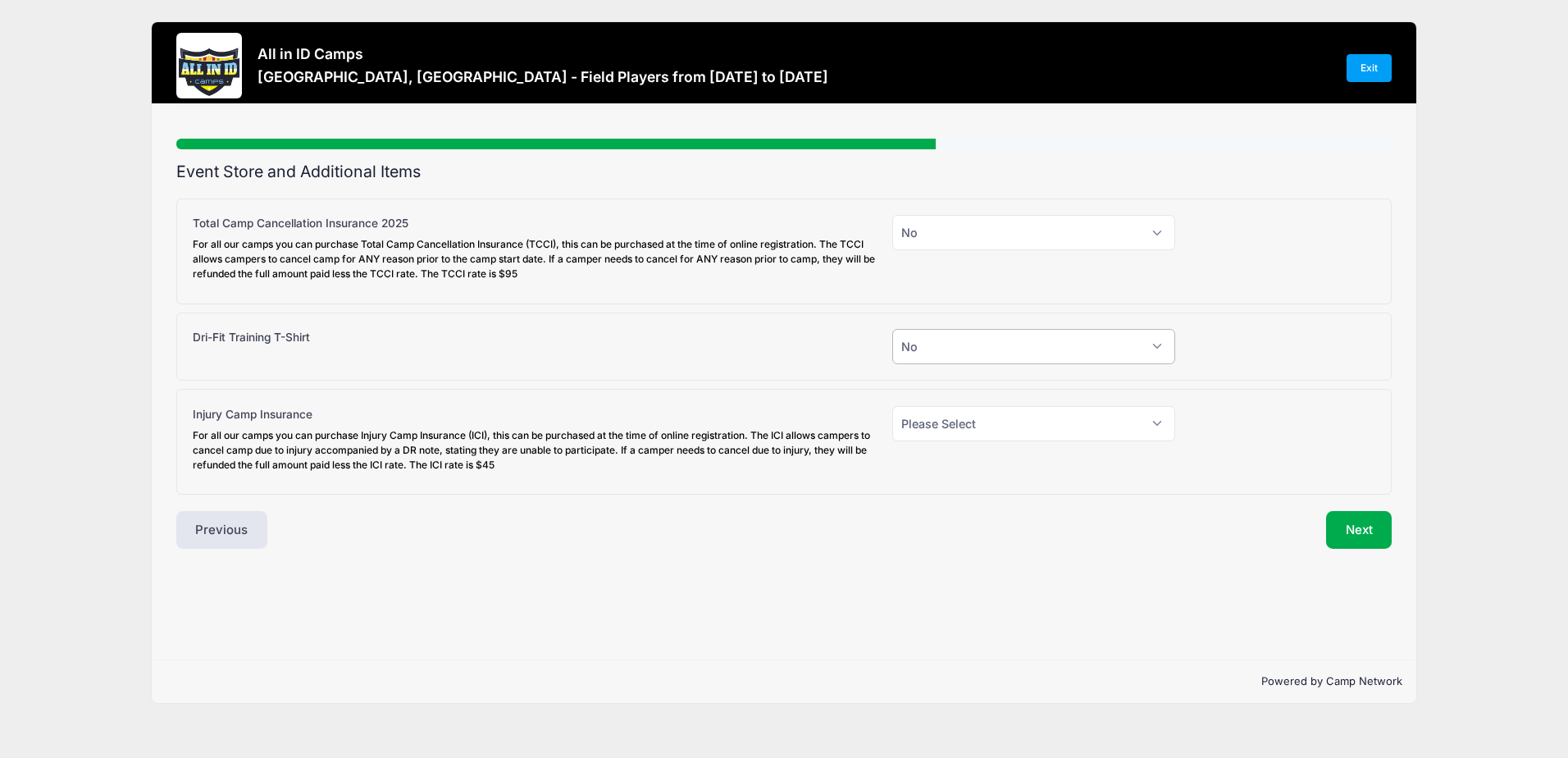
click at [893, 329] on select "Please Select Yes (+$30.00) No" at bounding box center [1035, 347] width 284 height 35
click at [1054, 429] on select "Please Select Yes (+$45.00) No" at bounding box center [1035, 424] width 284 height 35
select select "0"
click at [893, 406] on select "Please Select Yes (+$45.00) No" at bounding box center [1035, 424] width 284 height 35
click at [1362, 534] on button "Next" at bounding box center [1359, 529] width 66 height 38
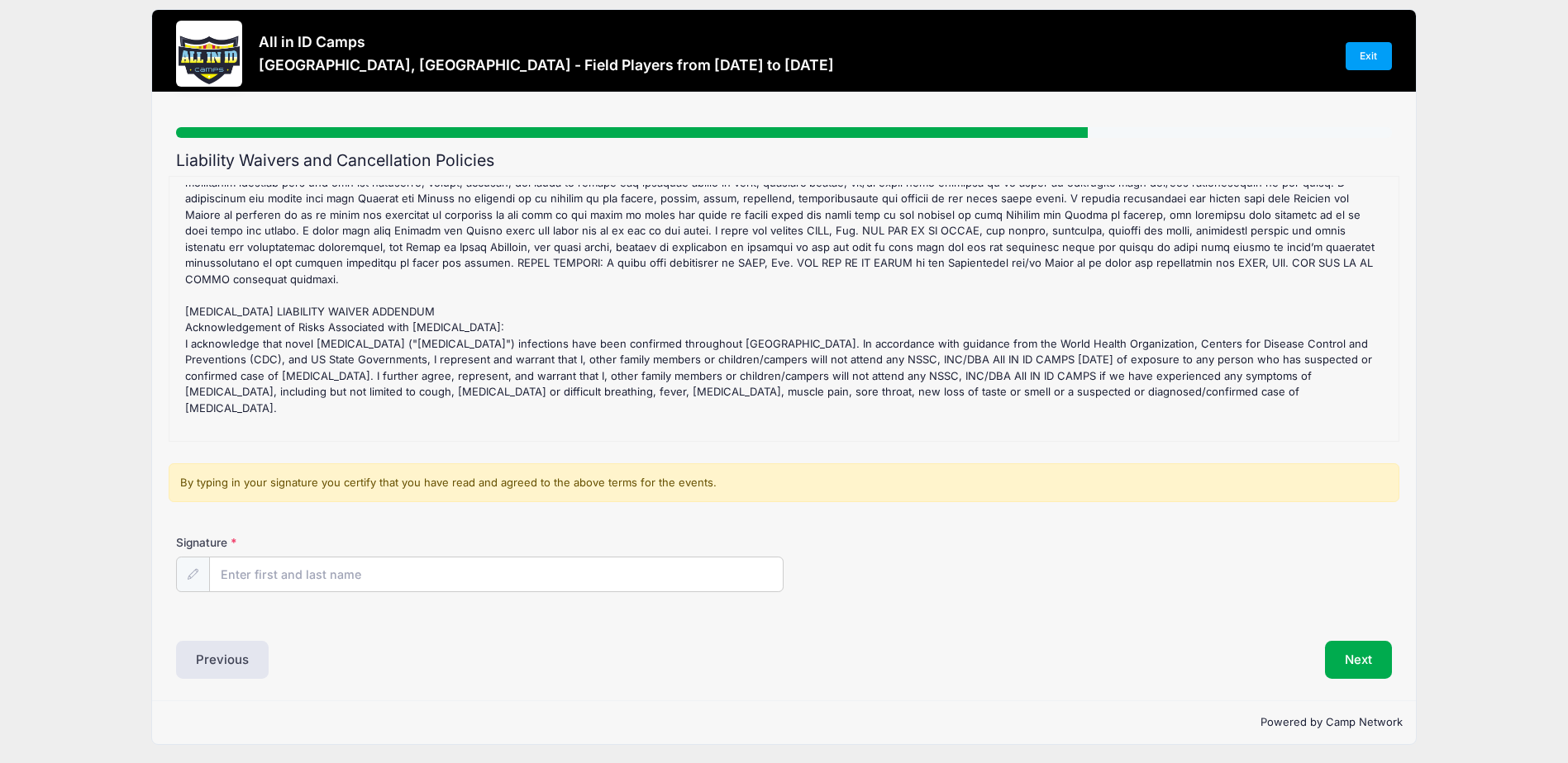
scroll to position [16, 0]
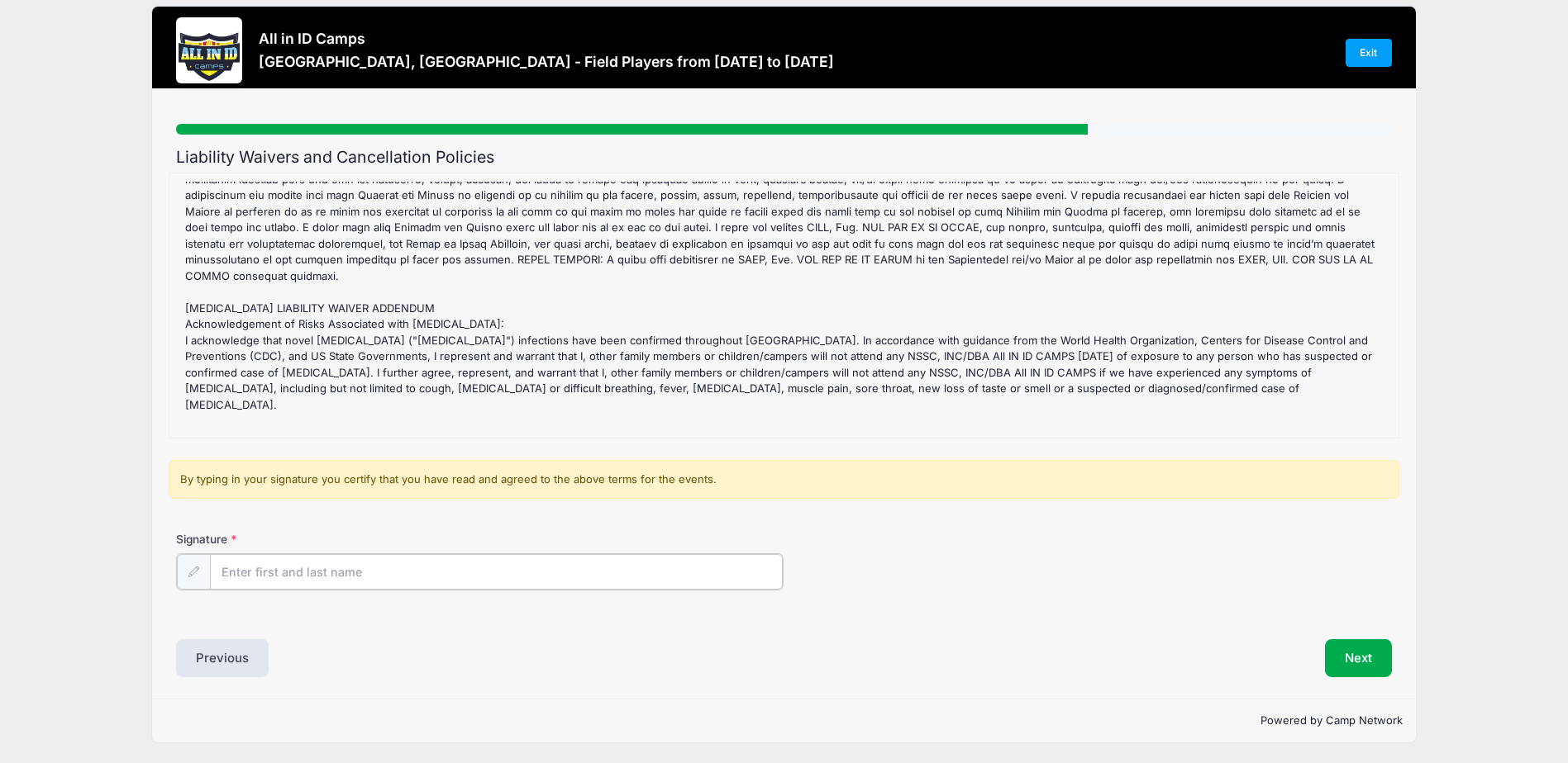
click at [468, 570] on input "Signature" at bounding box center [496, 572] width 573 height 36
type input "Stephan Currie"
click at [1351, 657] on button "Next" at bounding box center [1358, 656] width 67 height 38
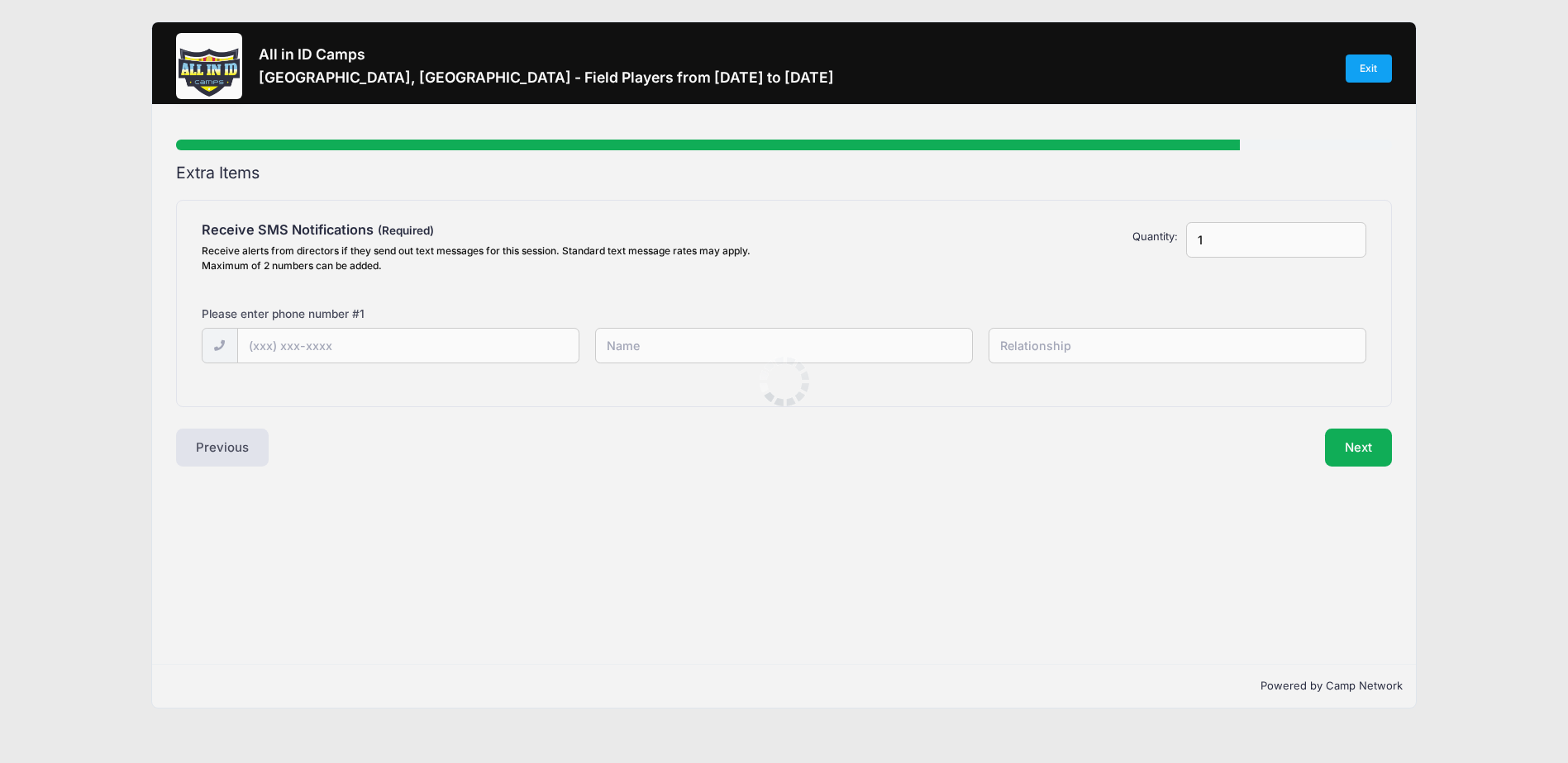
scroll to position [0, 0]
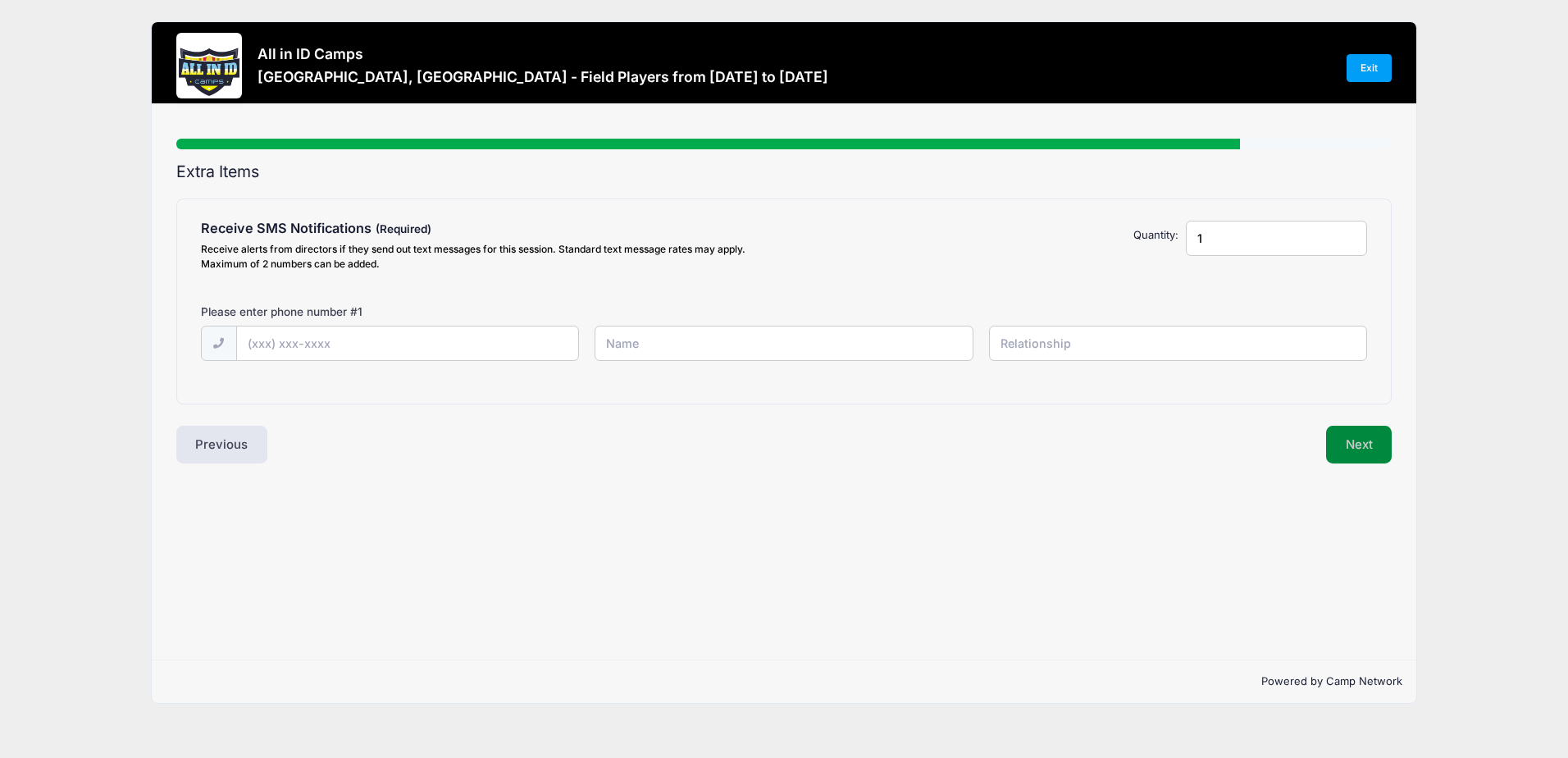
click at [1379, 446] on button "Next" at bounding box center [1359, 445] width 66 height 38
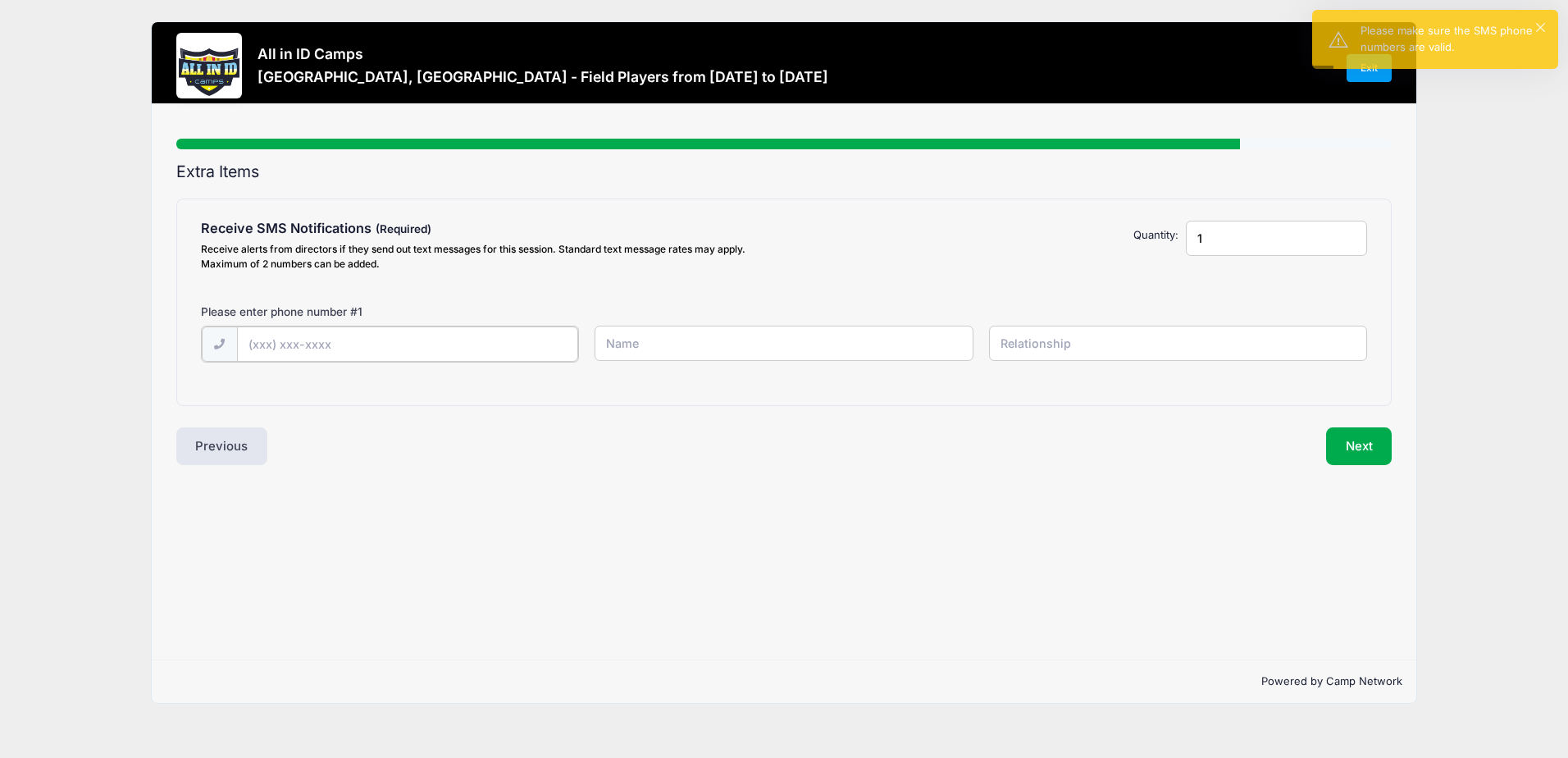
click at [530, 343] on input "text" at bounding box center [407, 345] width 341 height 35
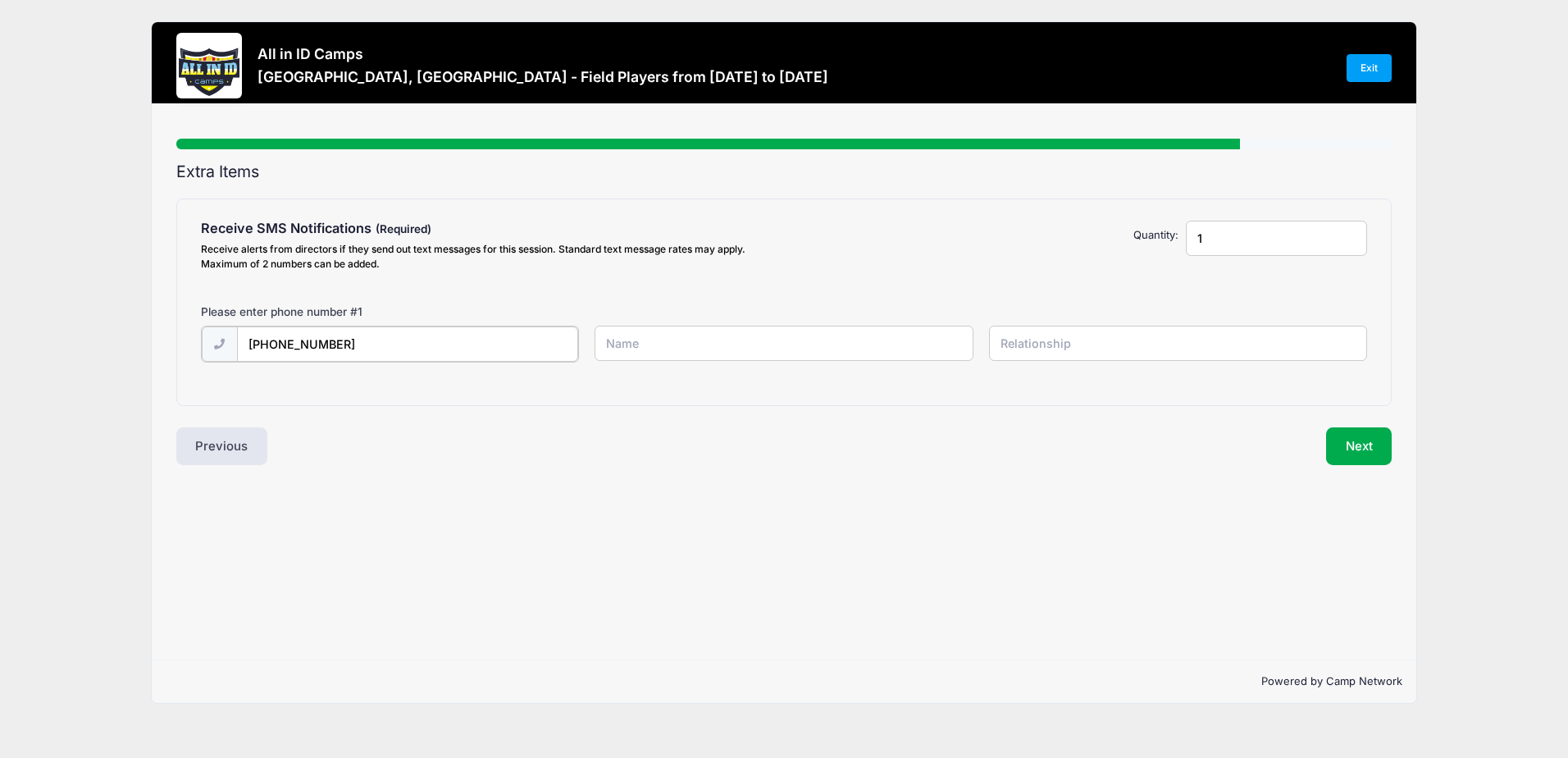
type input "(616) 389-5823"
click at [1348, 440] on button "Next" at bounding box center [1359, 445] width 66 height 38
